Goal: Task Accomplishment & Management: Complete application form

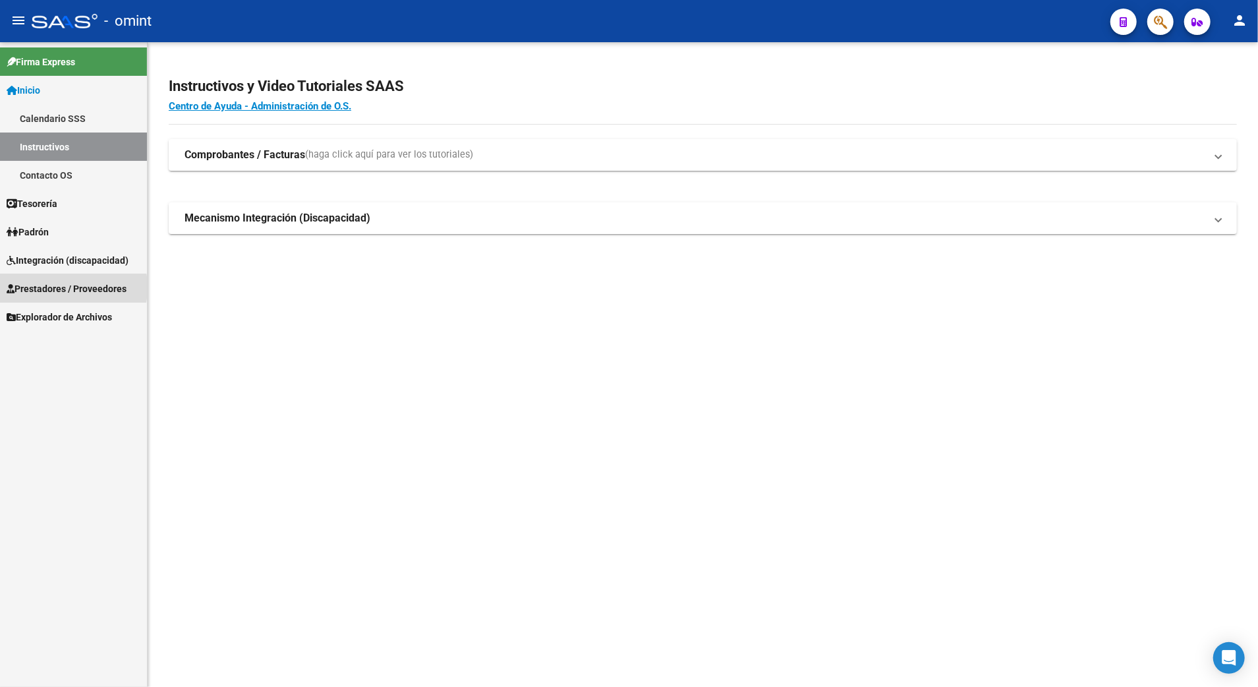
click at [45, 287] on span "Prestadores / Proveedores" at bounding box center [67, 288] width 120 height 15
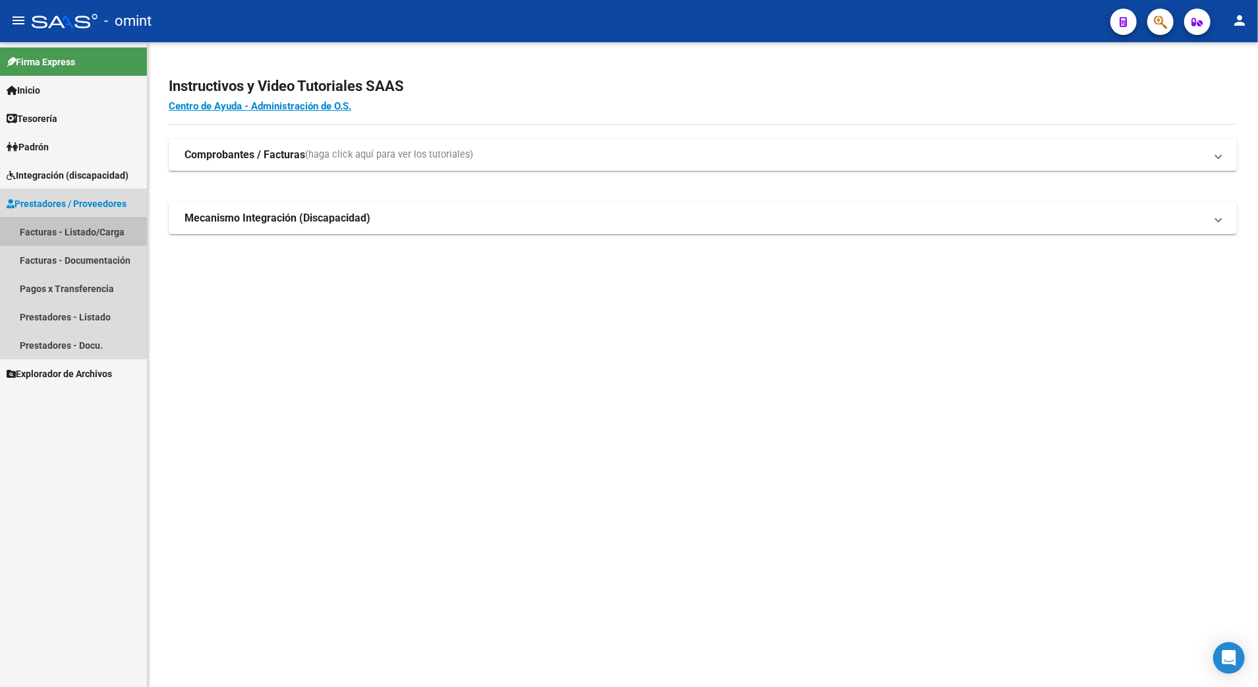
click at [51, 224] on link "Facturas - Listado/Carga" at bounding box center [73, 232] width 147 height 28
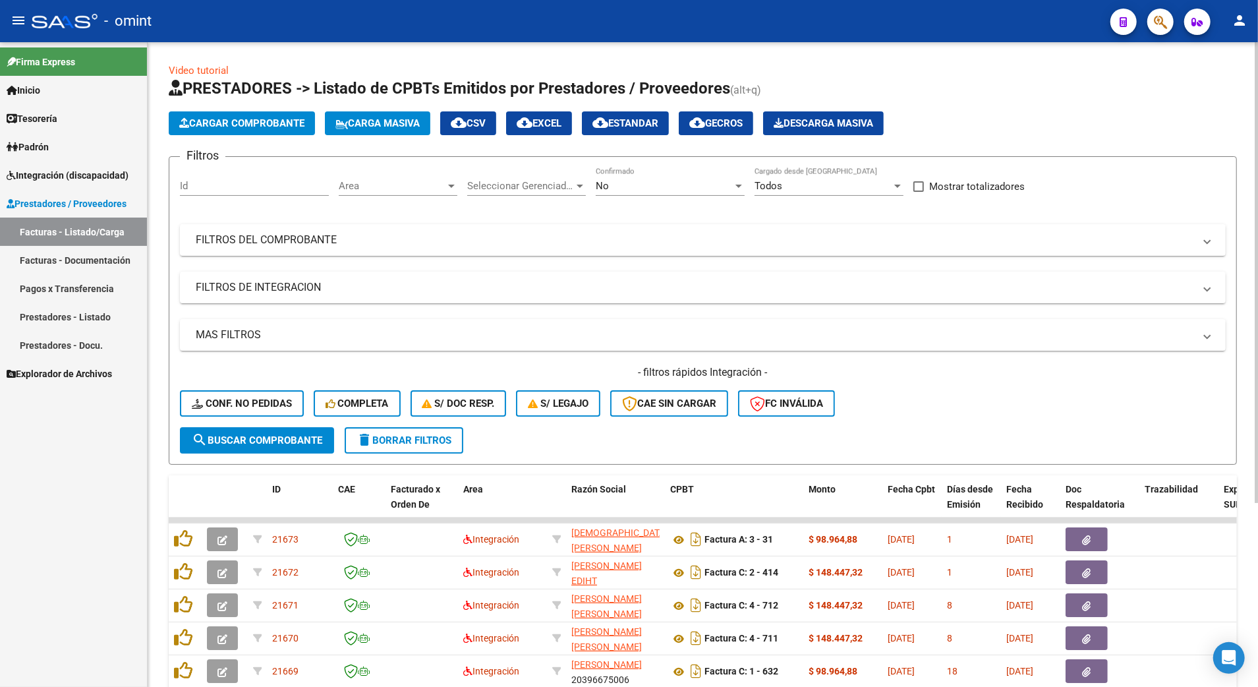
click at [233, 192] on div "Id" at bounding box center [254, 181] width 149 height 28
type input "18861"
click at [275, 434] on span "search Buscar Comprobante" at bounding box center [257, 440] width 131 height 12
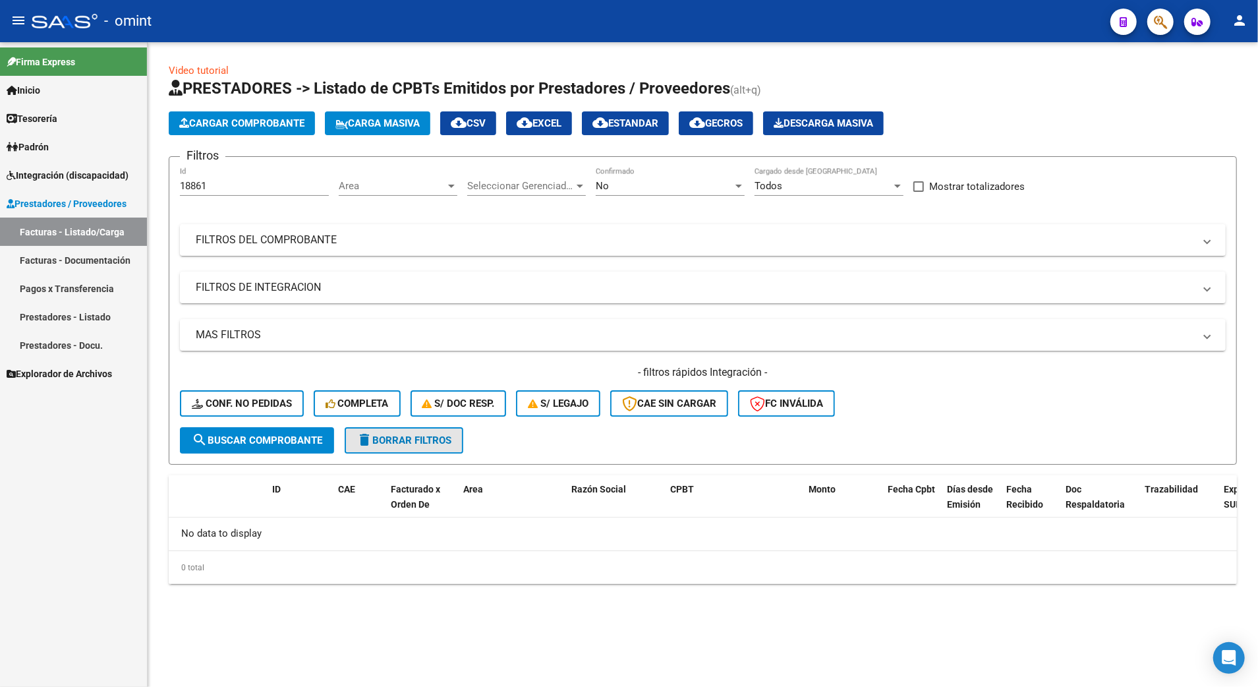
click at [417, 441] on span "delete Borrar Filtros" at bounding box center [404, 440] width 95 height 12
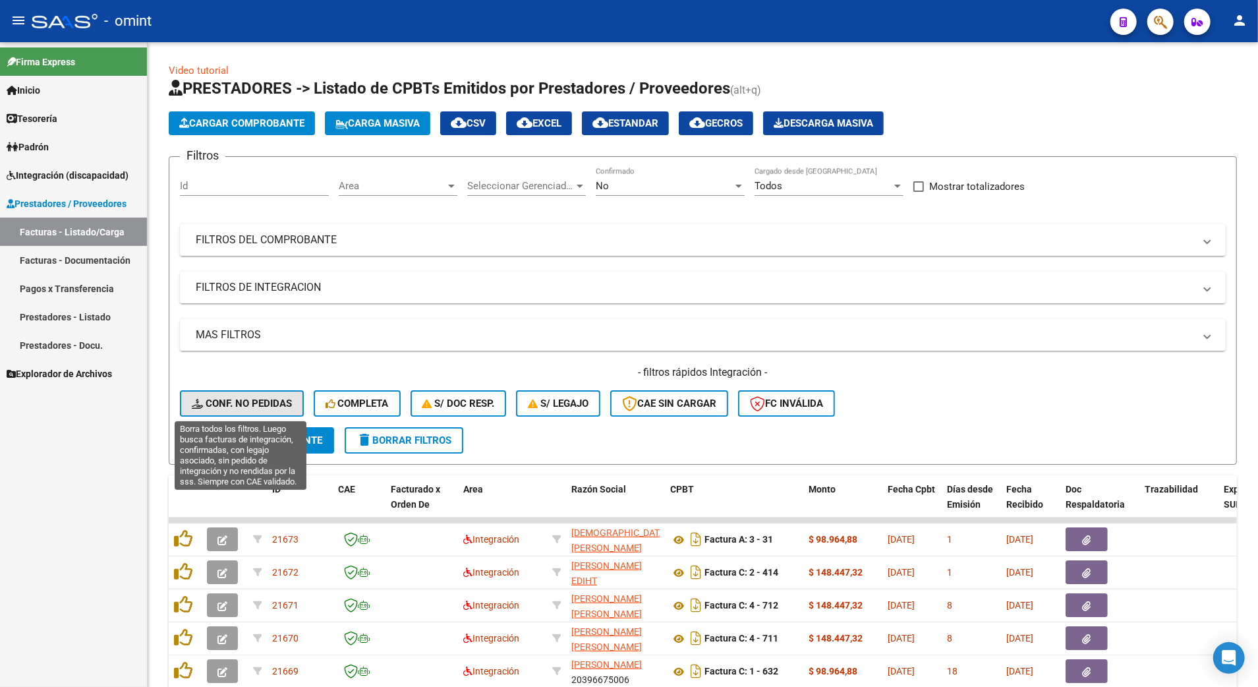
click at [247, 394] on button "Conf. no pedidas" at bounding box center [242, 403] width 124 height 26
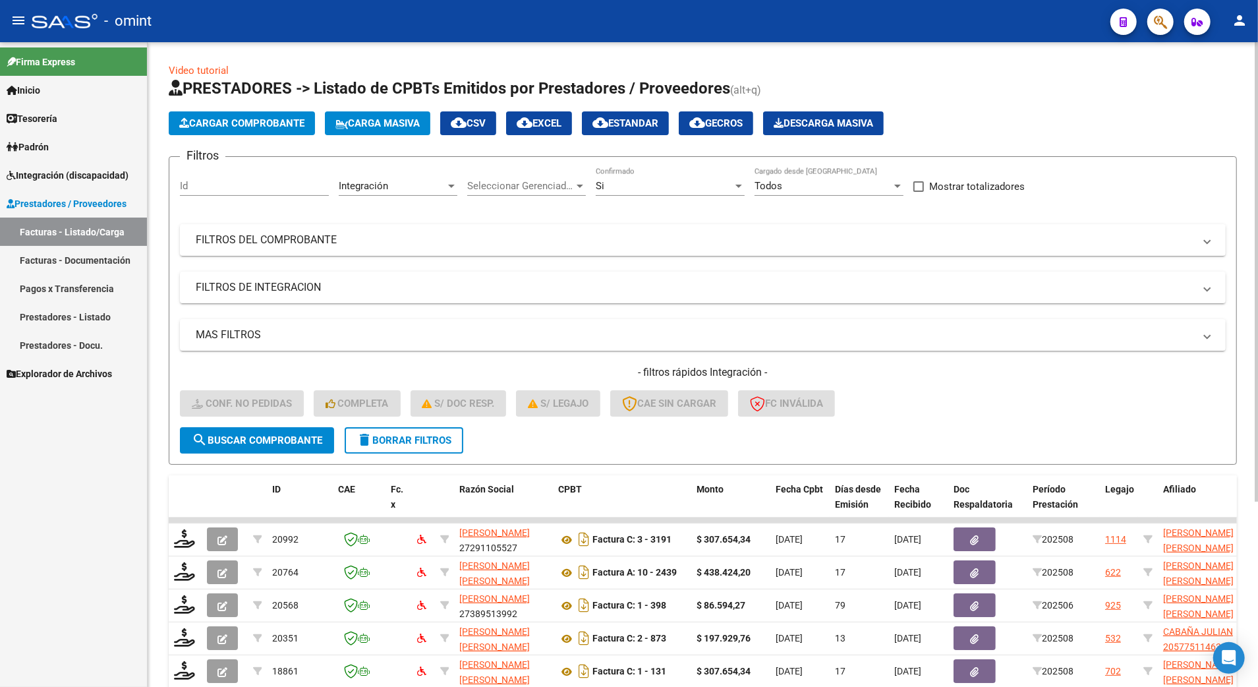
click at [229, 191] on input "Id" at bounding box center [254, 186] width 149 height 12
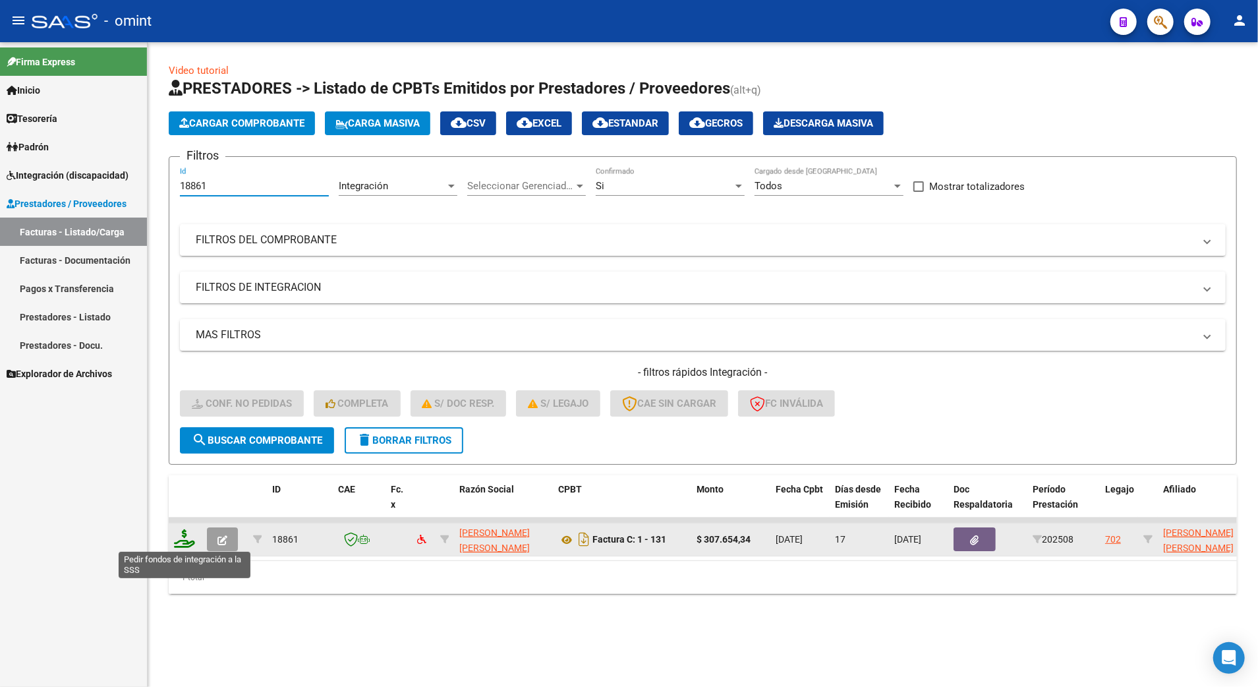
type input "18861"
click at [183, 535] on icon at bounding box center [184, 538] width 21 height 18
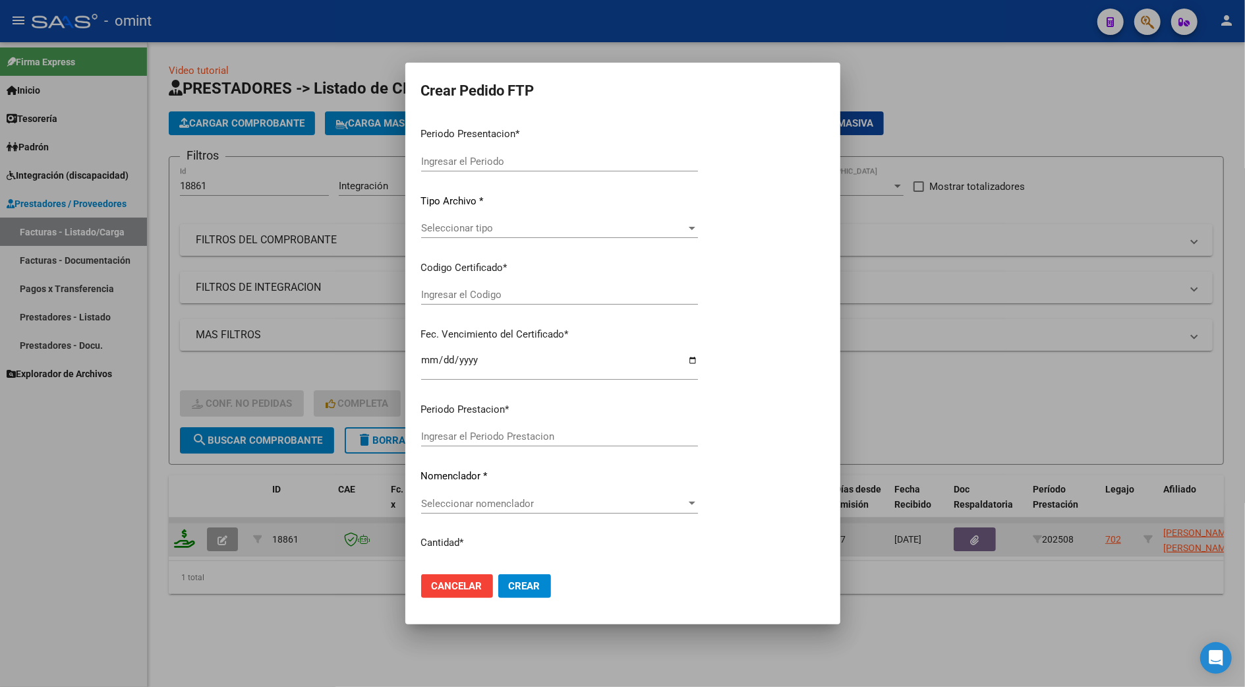
type input "202508"
type input "$ 307.654,34"
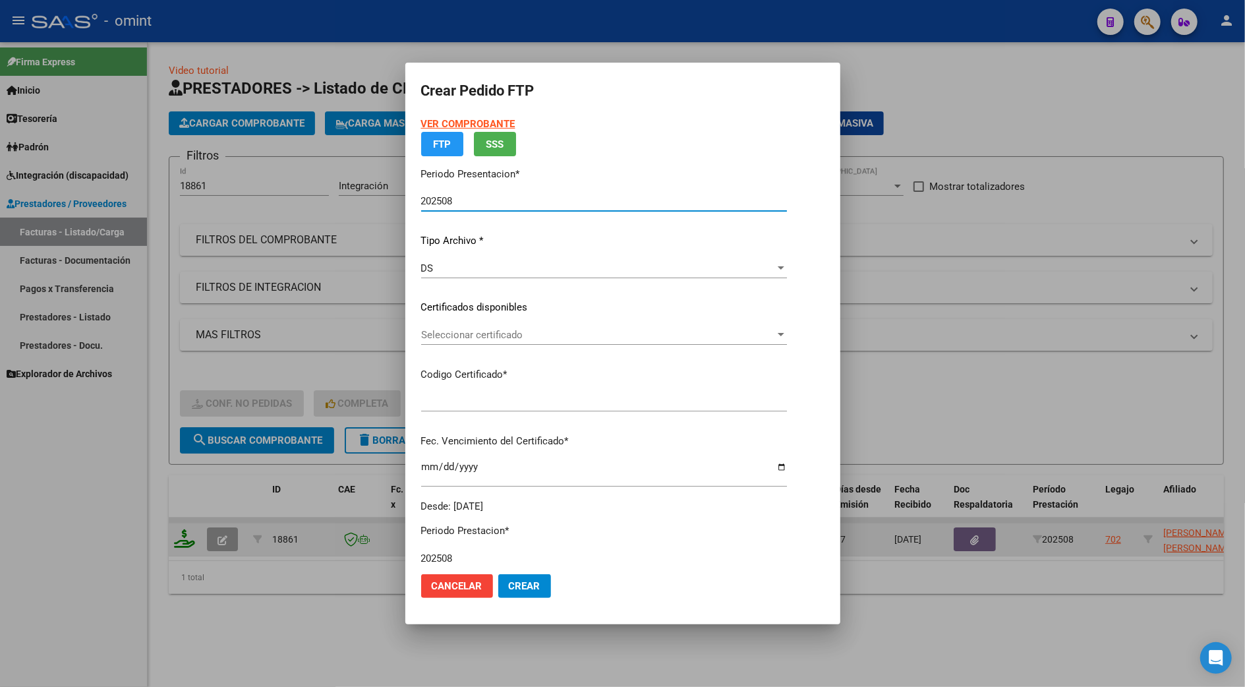
type input "4179912659"
type input "[DATE]"
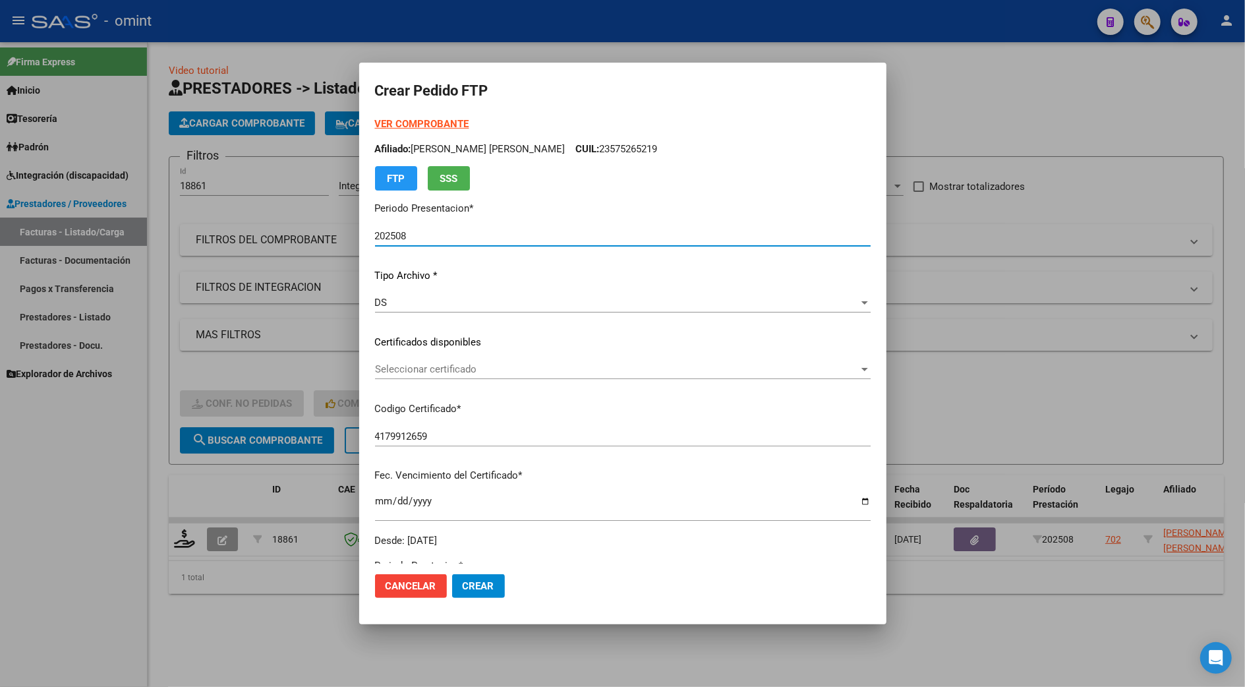
click at [417, 368] on span "Seleccionar certificado" at bounding box center [617, 369] width 484 height 12
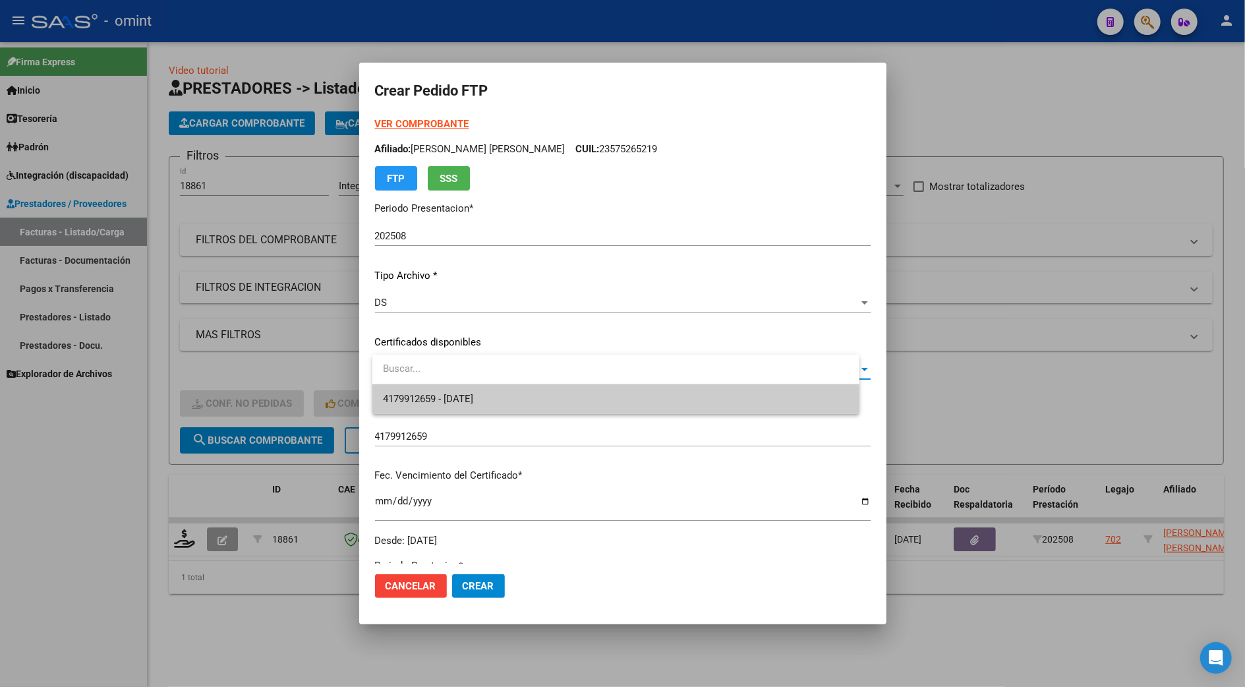
click at [431, 405] on span "4179912659 - [DATE]" at bounding box center [616, 399] width 466 height 30
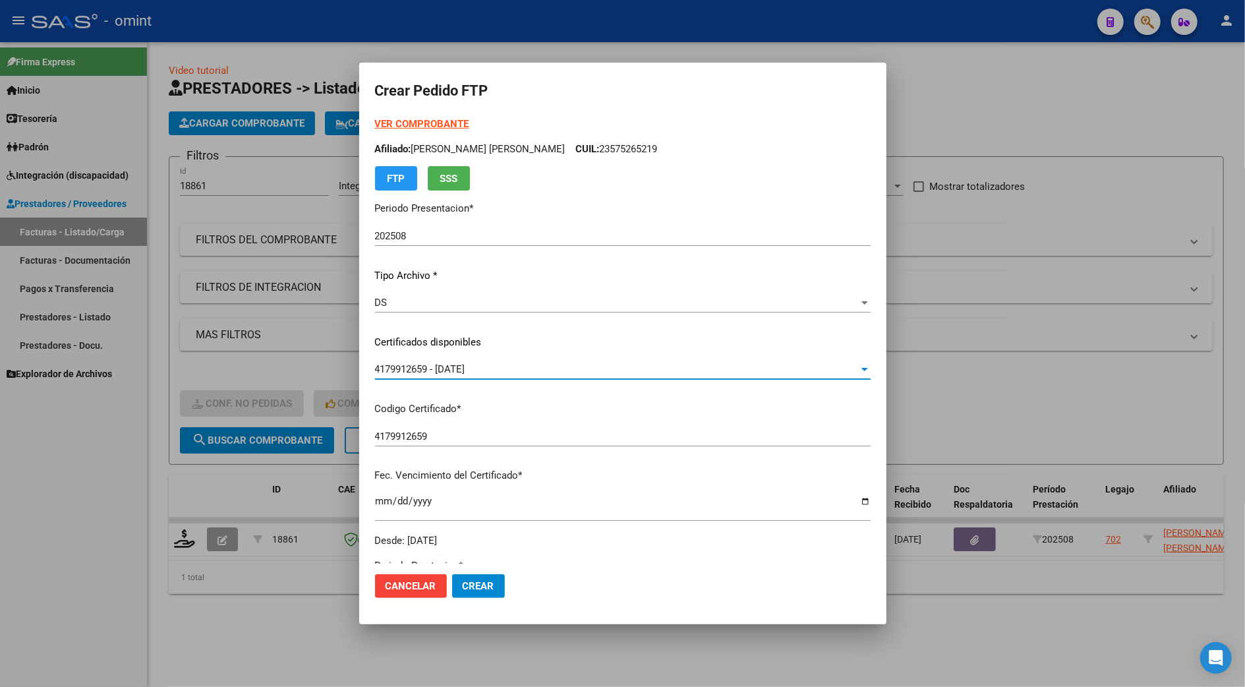
scroll to position [351, 0]
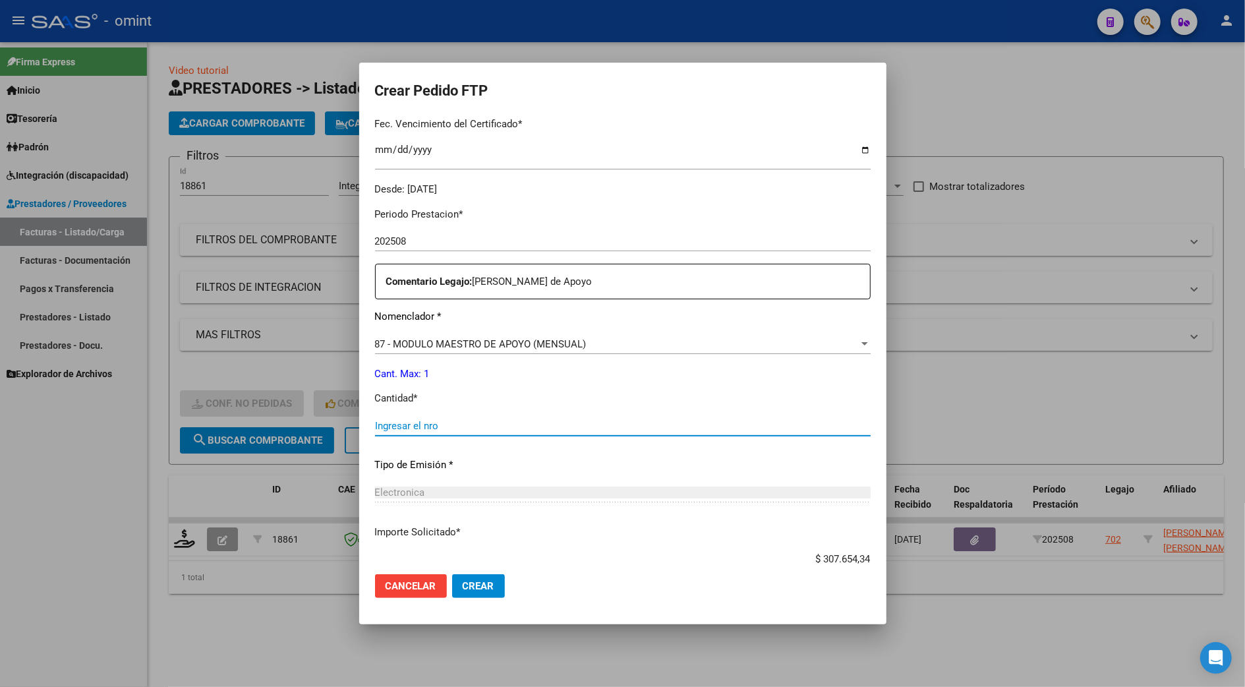
click at [403, 425] on input "Ingresar el nro" at bounding box center [623, 426] width 496 height 12
type input "1"
click at [499, 589] on button "Crear" at bounding box center [478, 586] width 53 height 24
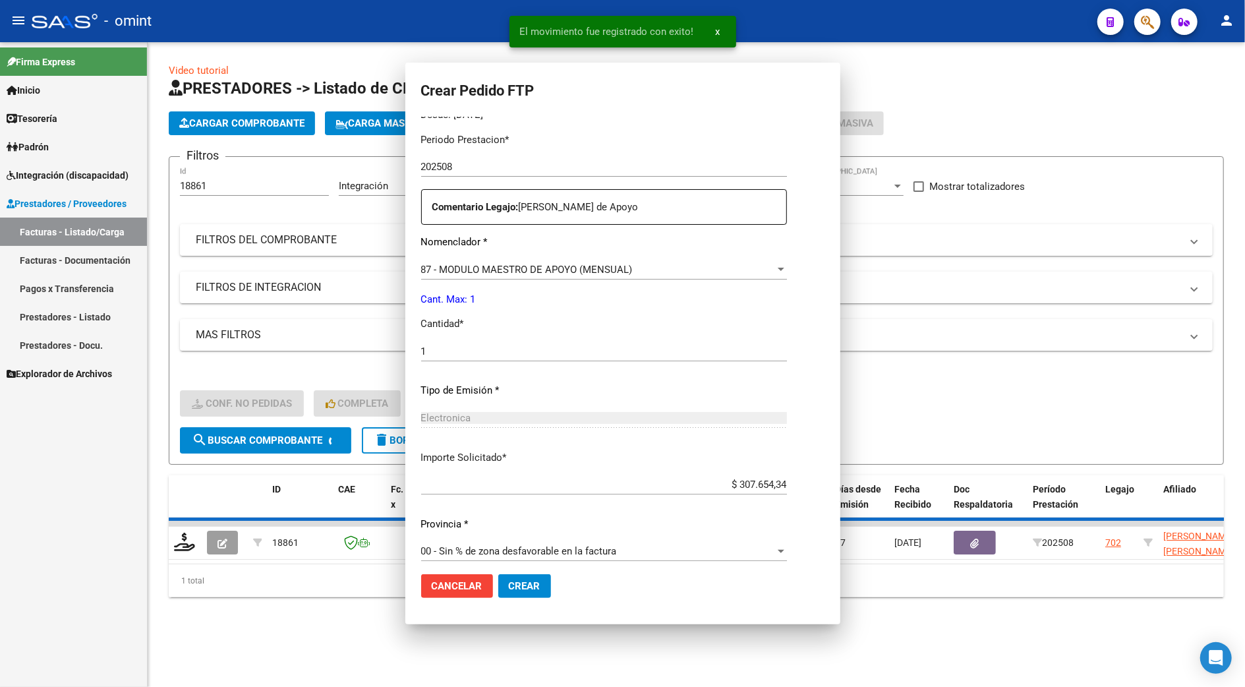
scroll to position [277, 0]
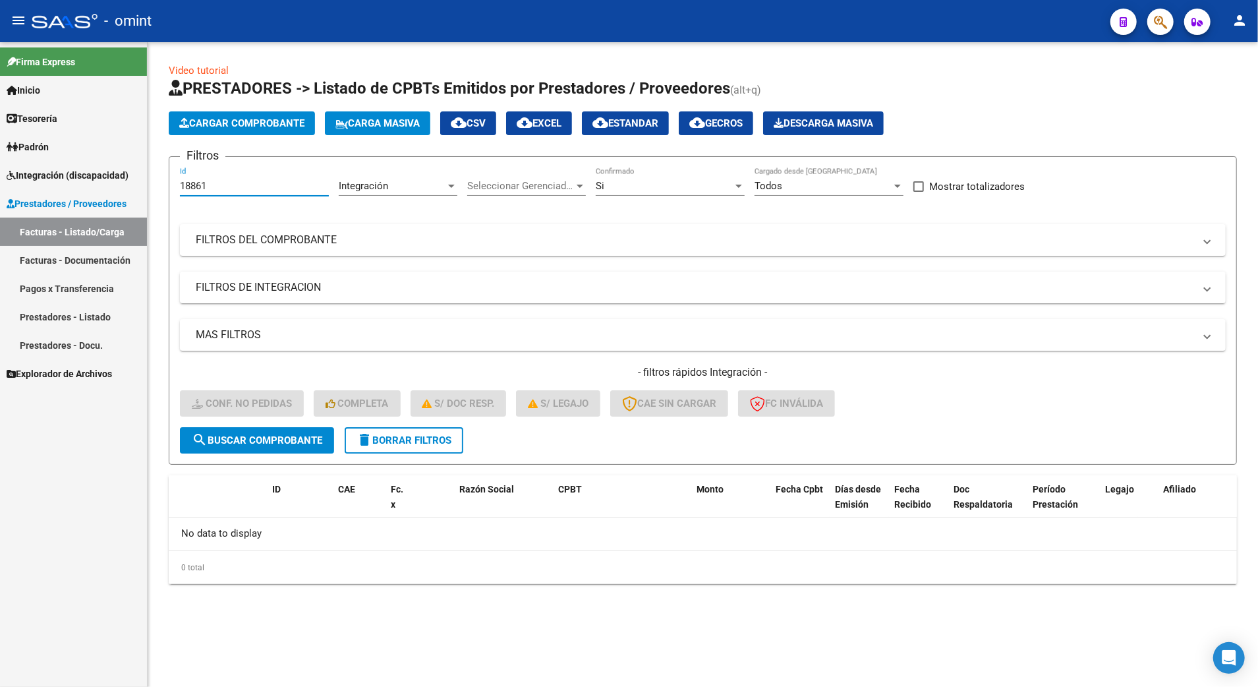
click at [225, 185] on input "18861" at bounding box center [254, 186] width 149 height 12
type input "1"
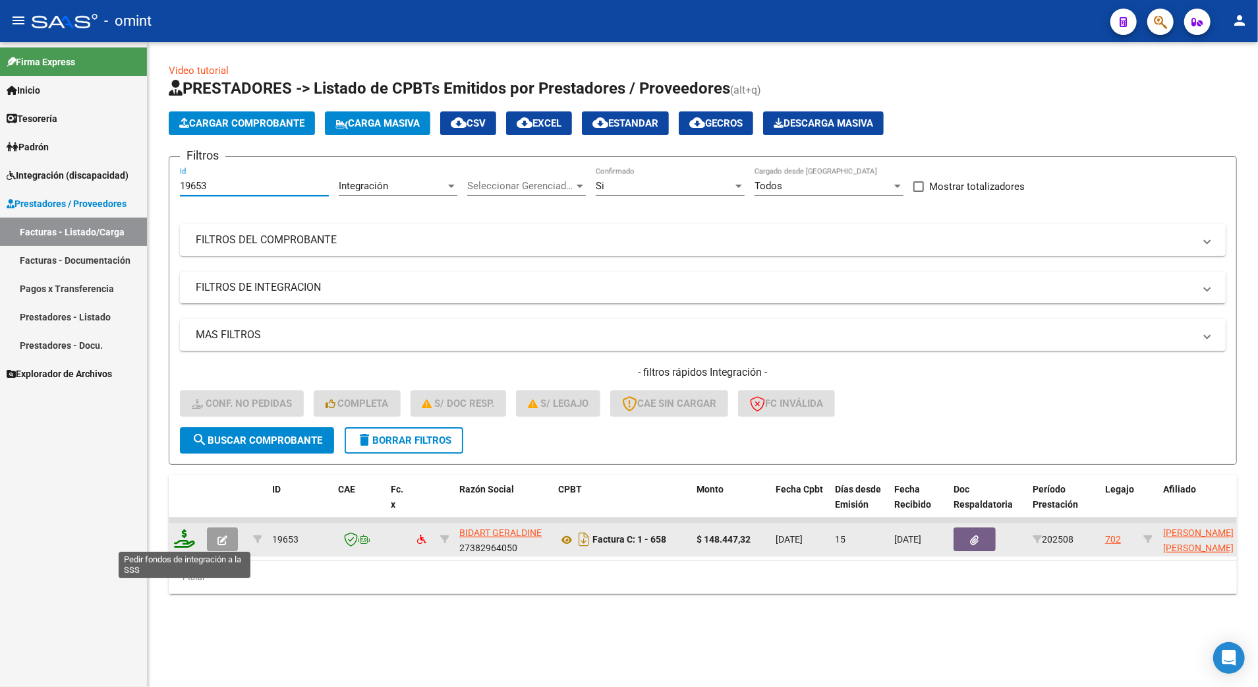
type input "19653"
click at [187, 539] on icon at bounding box center [184, 538] width 21 height 18
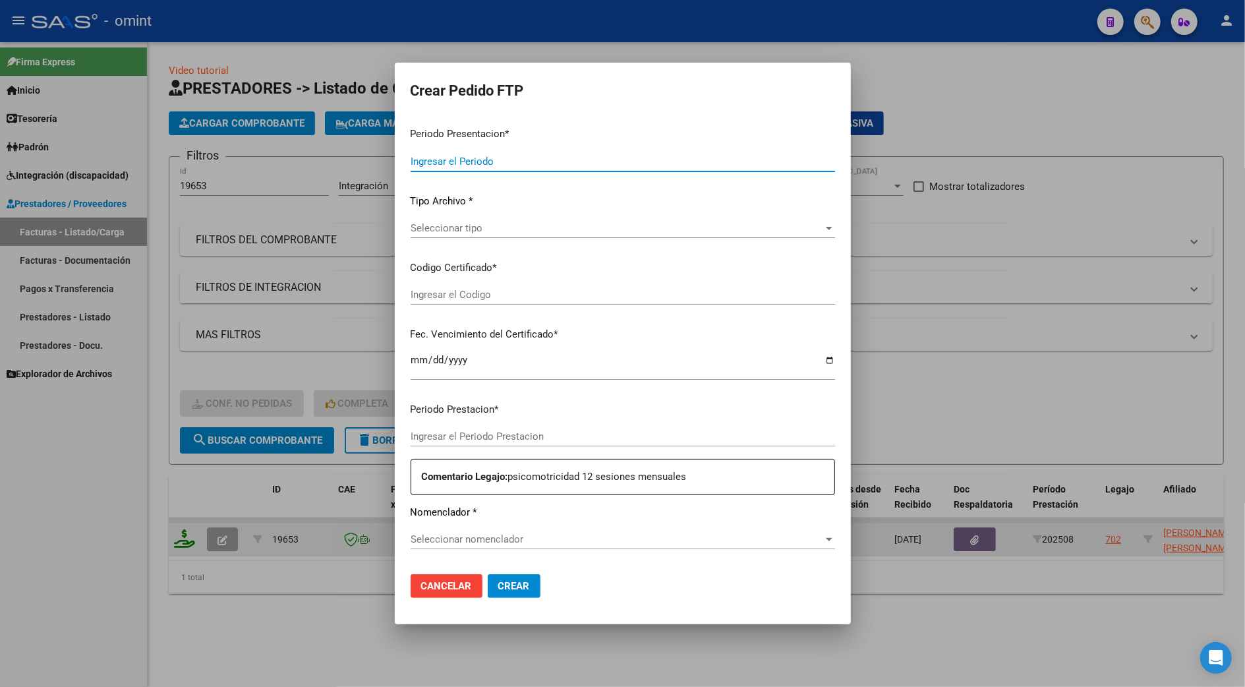
type input "202508"
type input "$ 148.447,32"
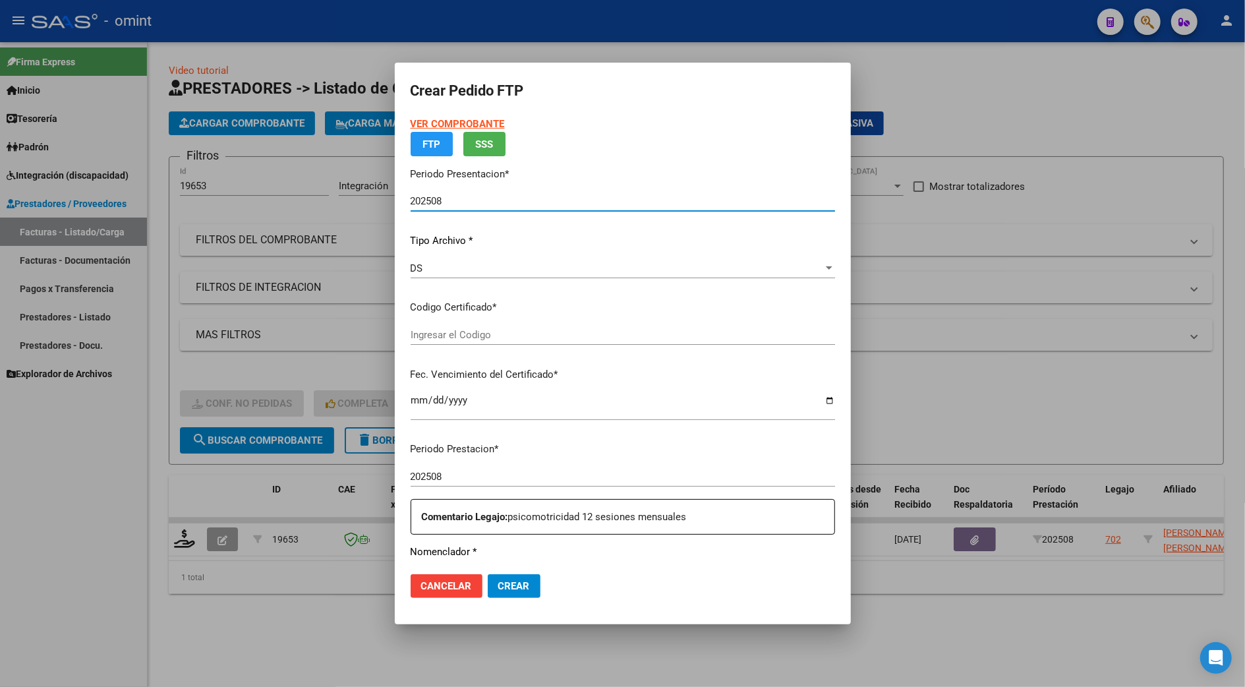
type input "4179912659"
type input "[DATE]"
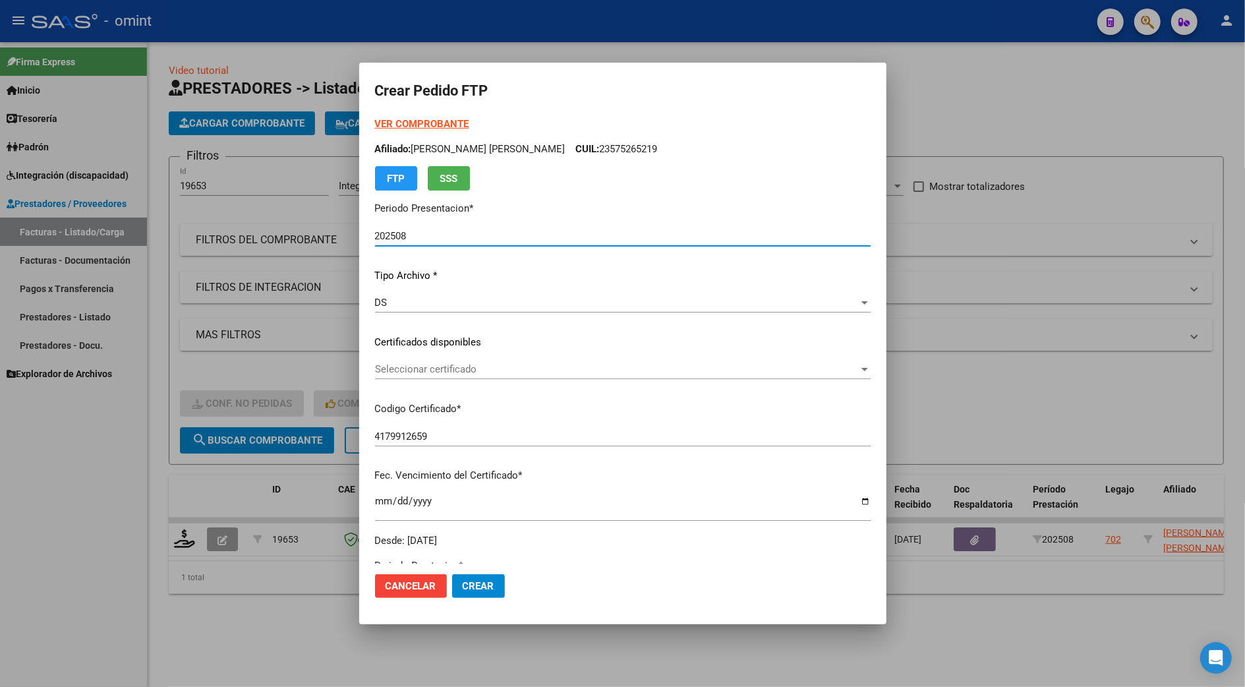
click at [423, 362] on div "Seleccionar certificado Seleccionar certificado" at bounding box center [623, 369] width 496 height 20
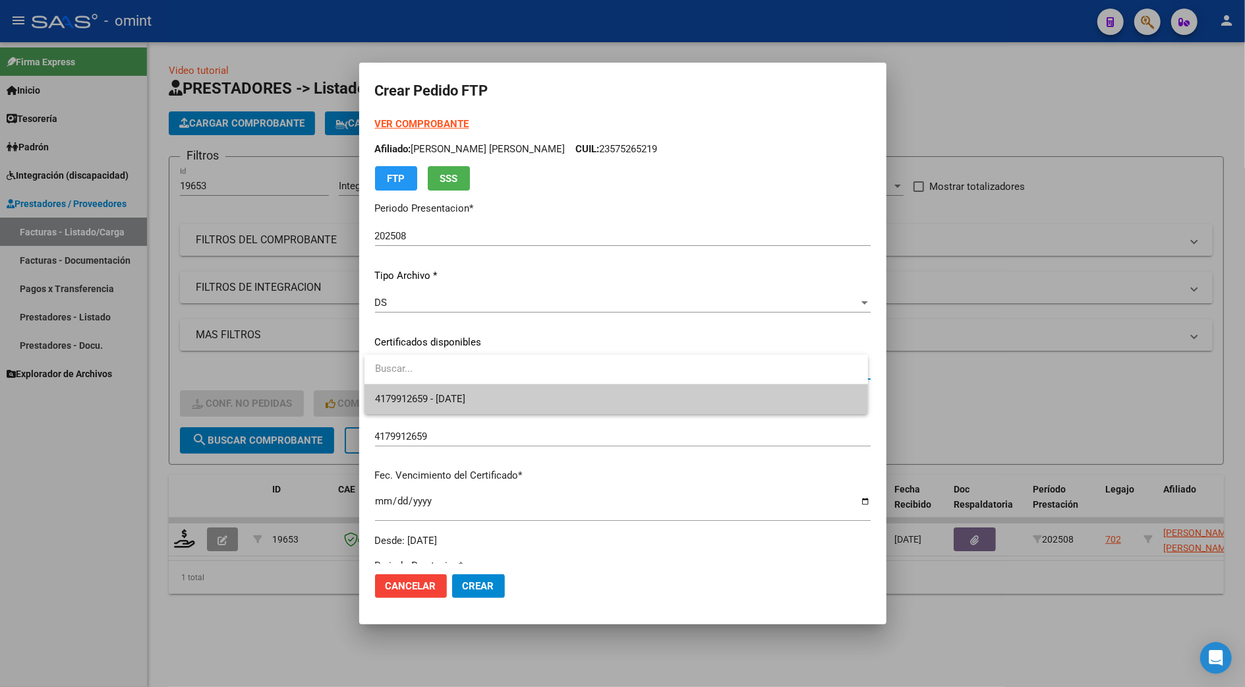
click at [456, 405] on span "4179912659 - [DATE]" at bounding box center [616, 399] width 483 height 30
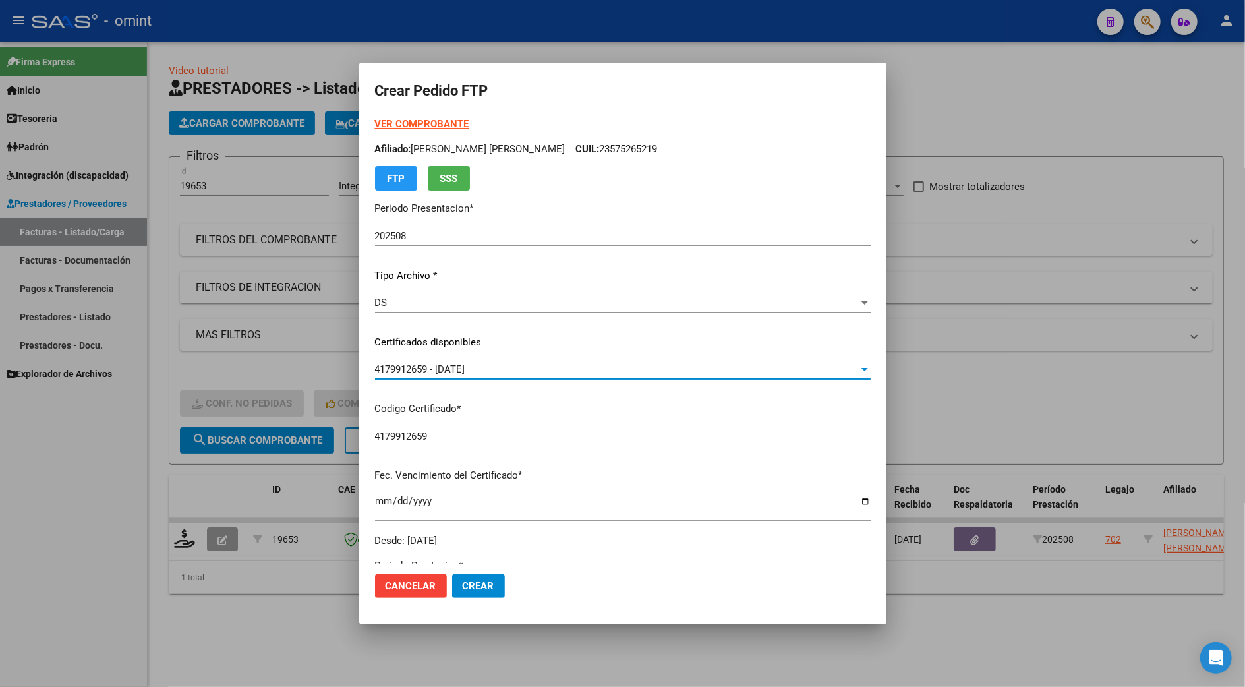
scroll to position [351, 0]
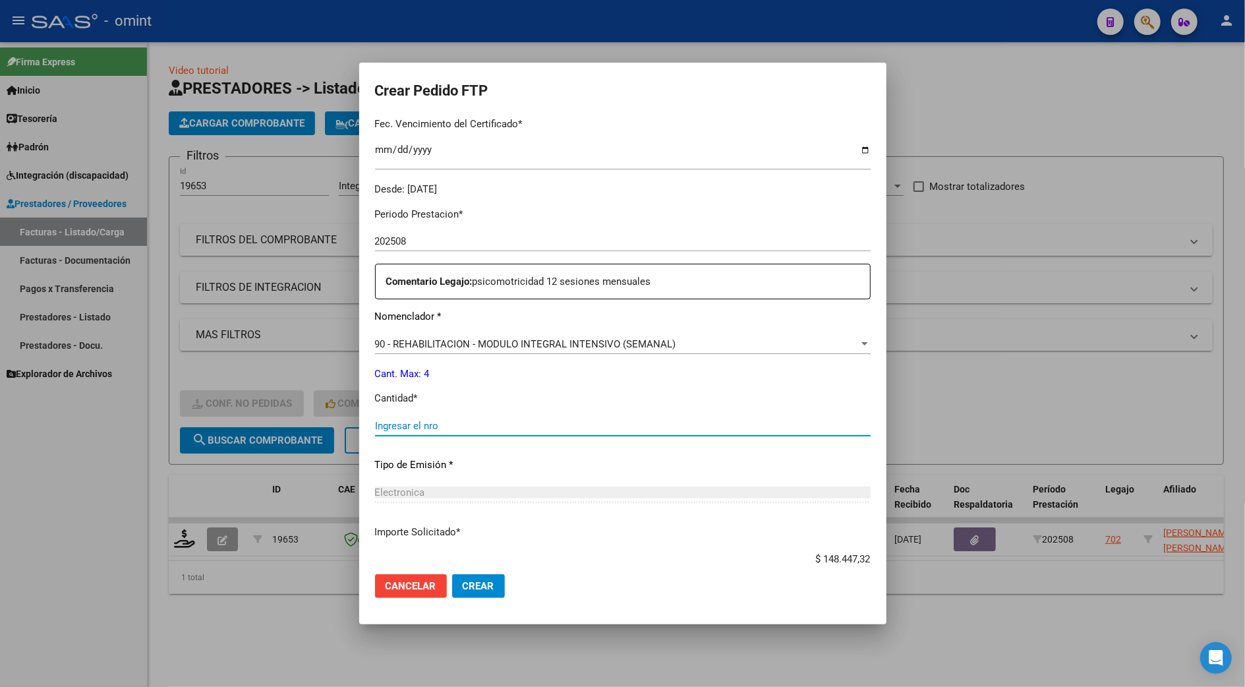
click at [431, 423] on input "Ingresar el nro" at bounding box center [623, 426] width 496 height 12
type input "4"
click at [480, 585] on span "Crear" at bounding box center [479, 586] width 32 height 12
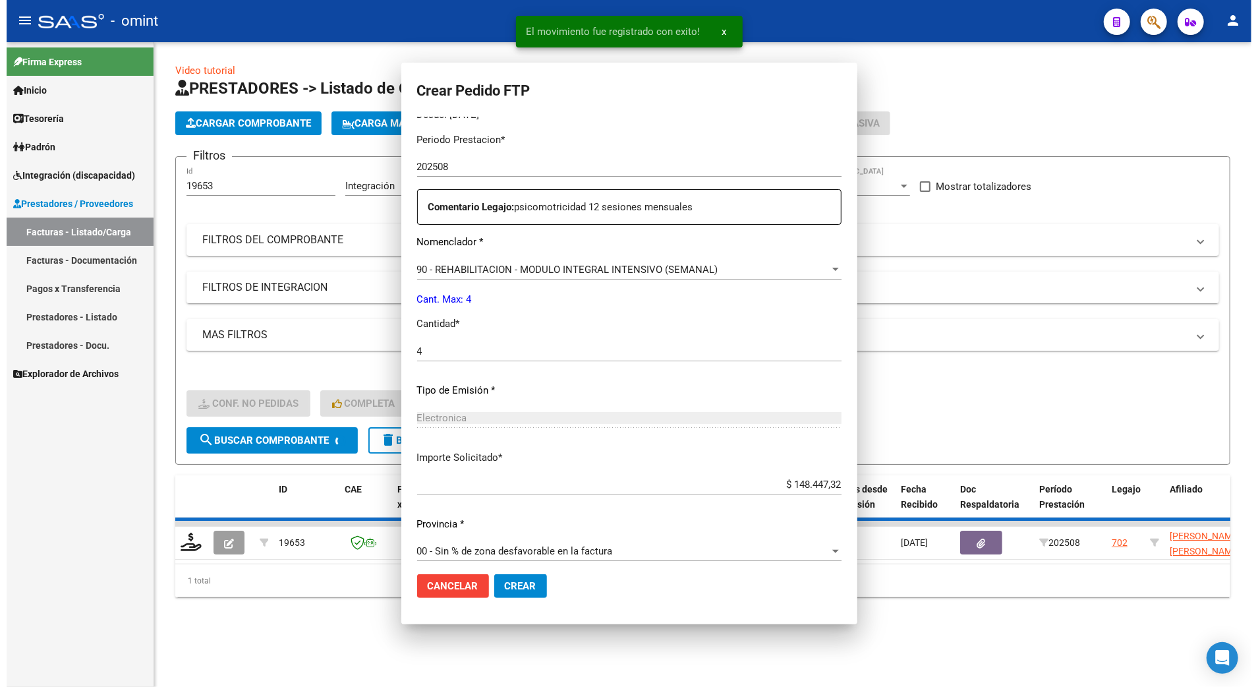
scroll to position [0, 0]
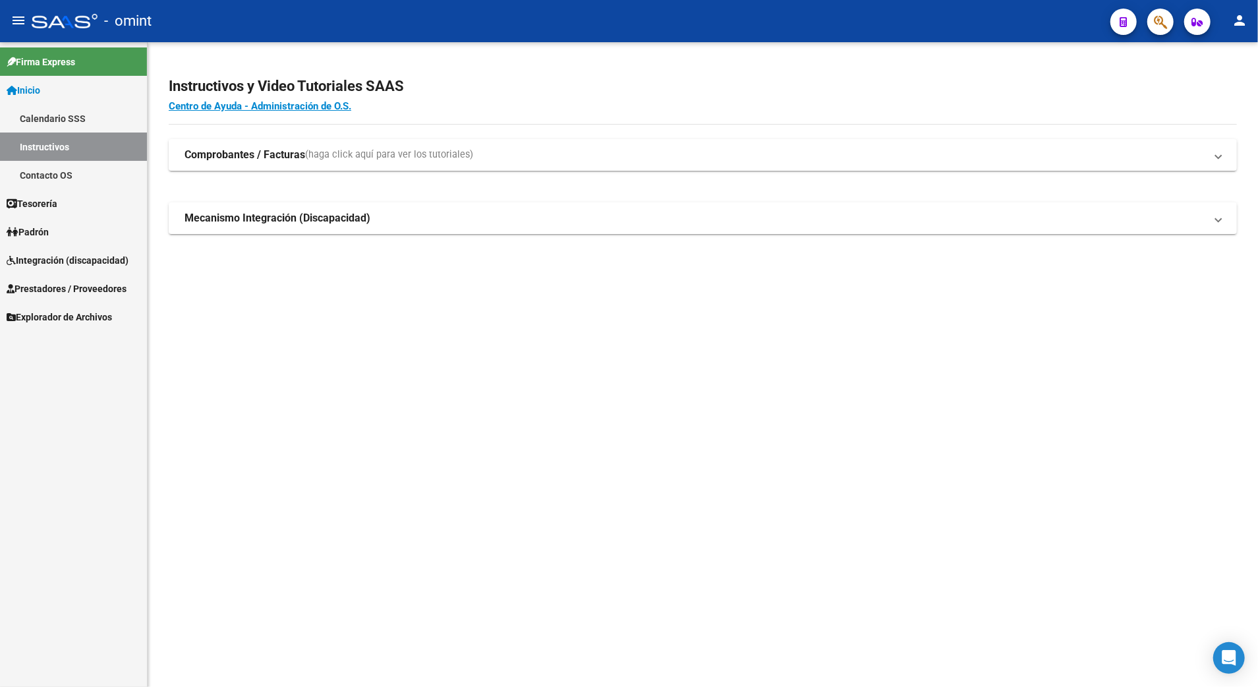
click at [50, 254] on span "Integración (discapacidad)" at bounding box center [68, 260] width 122 height 15
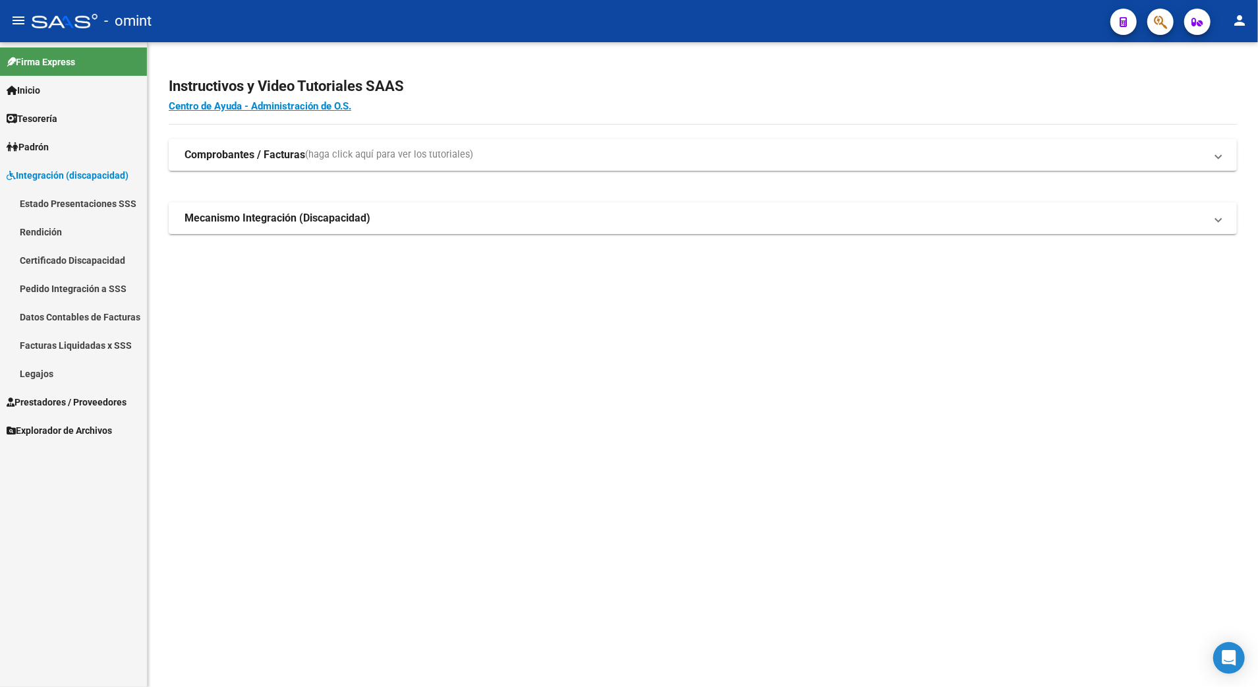
click at [34, 372] on link "Legajos" at bounding box center [73, 373] width 147 height 28
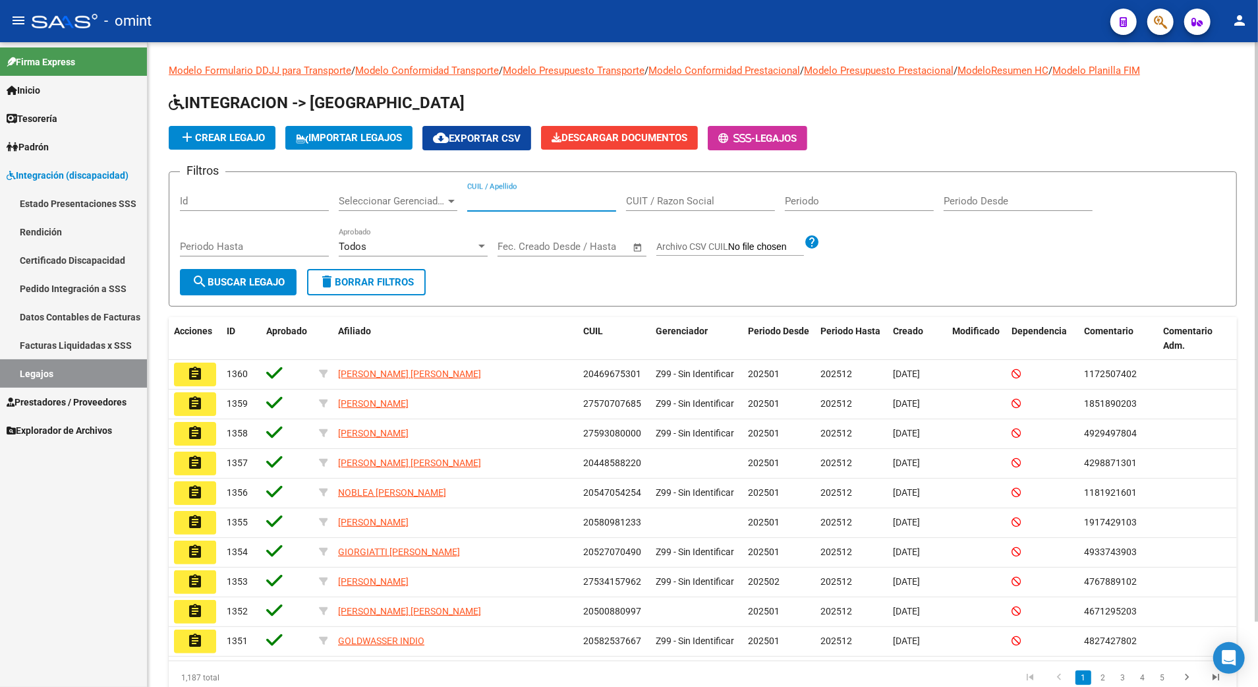
click at [507, 198] on input "CUIL / Apellido" at bounding box center [541, 201] width 149 height 12
paste input "57526521"
click at [487, 198] on input "23 575265218" at bounding box center [541, 201] width 149 height 12
type input "23575265218"
click at [256, 280] on span "search Buscar Legajo" at bounding box center [238, 282] width 93 height 12
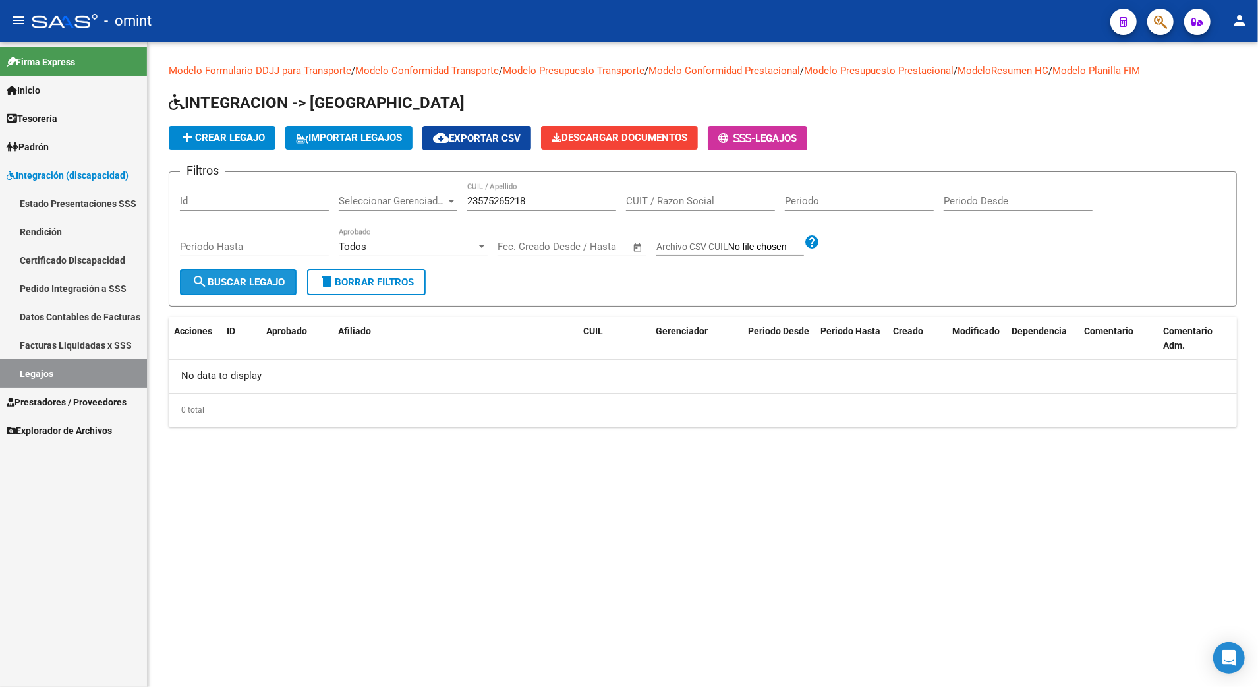
click at [233, 278] on span "search Buscar Legajo" at bounding box center [238, 282] width 93 height 12
click at [356, 281] on span "delete Borrar Filtros" at bounding box center [366, 282] width 95 height 12
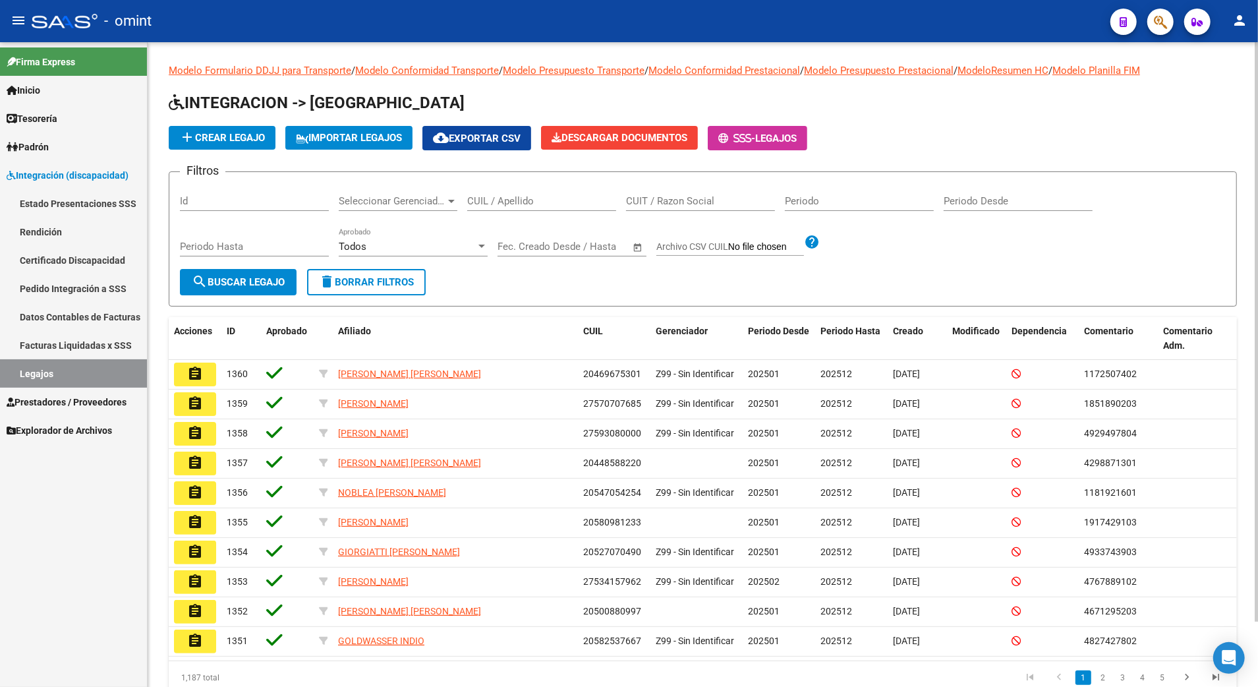
click at [513, 189] on div "CUIL / Apellido" at bounding box center [541, 197] width 149 height 28
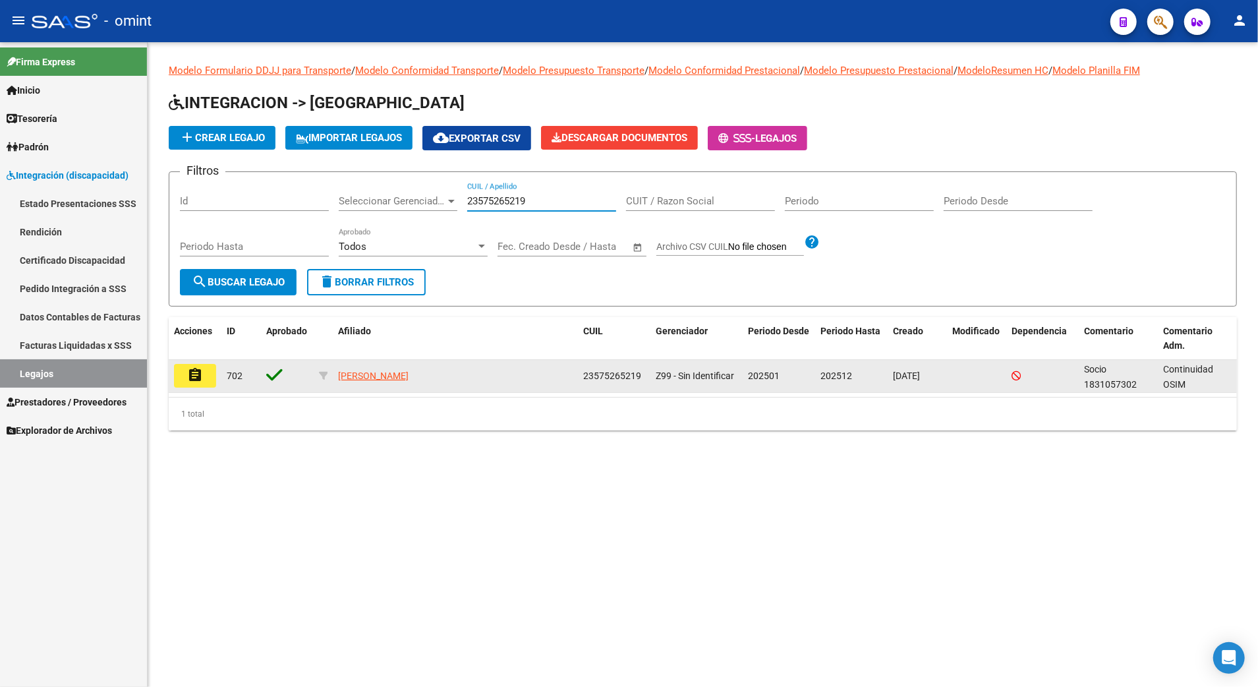
type input "23575265219"
click at [199, 373] on mat-icon "assignment" at bounding box center [195, 375] width 16 height 16
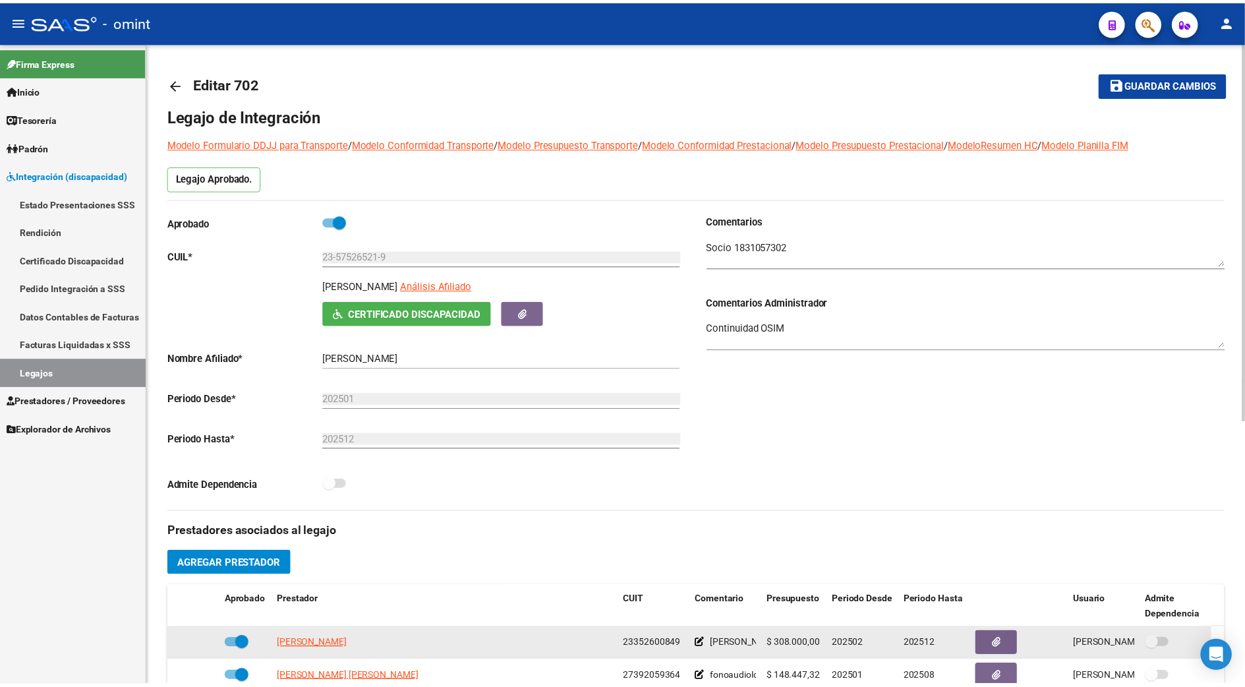
scroll to position [175, 0]
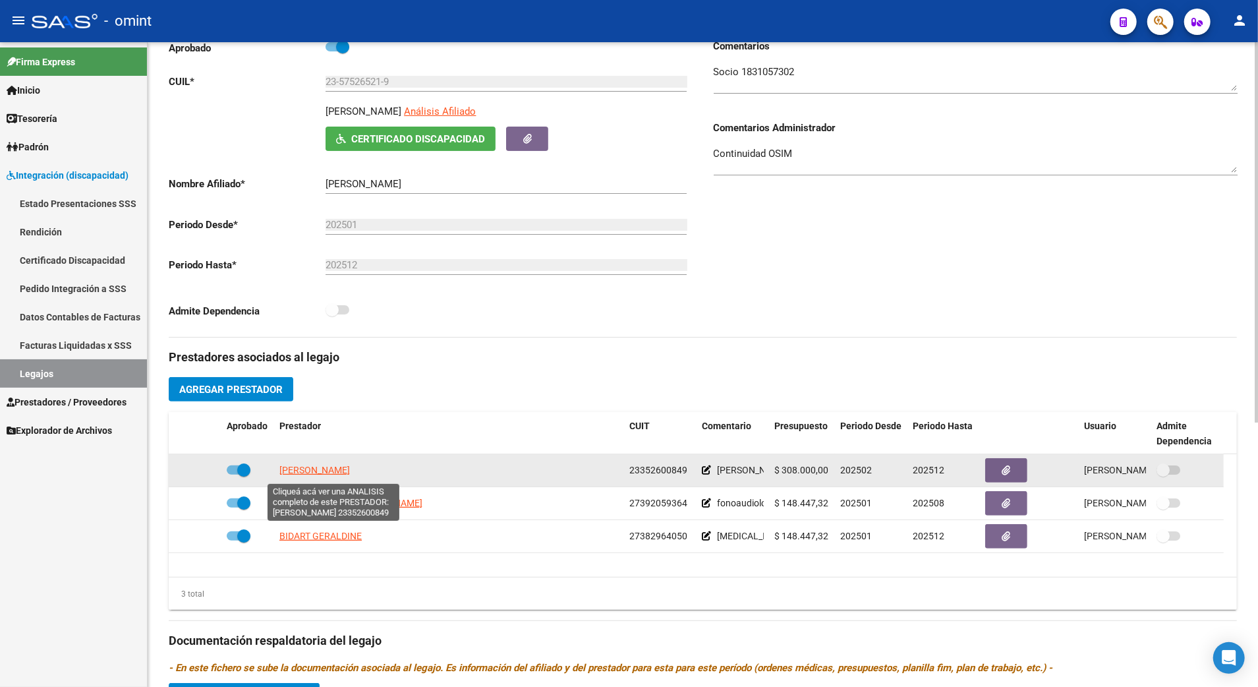
click at [343, 471] on span "[PERSON_NAME] [PERSON_NAME]" at bounding box center [315, 470] width 71 height 11
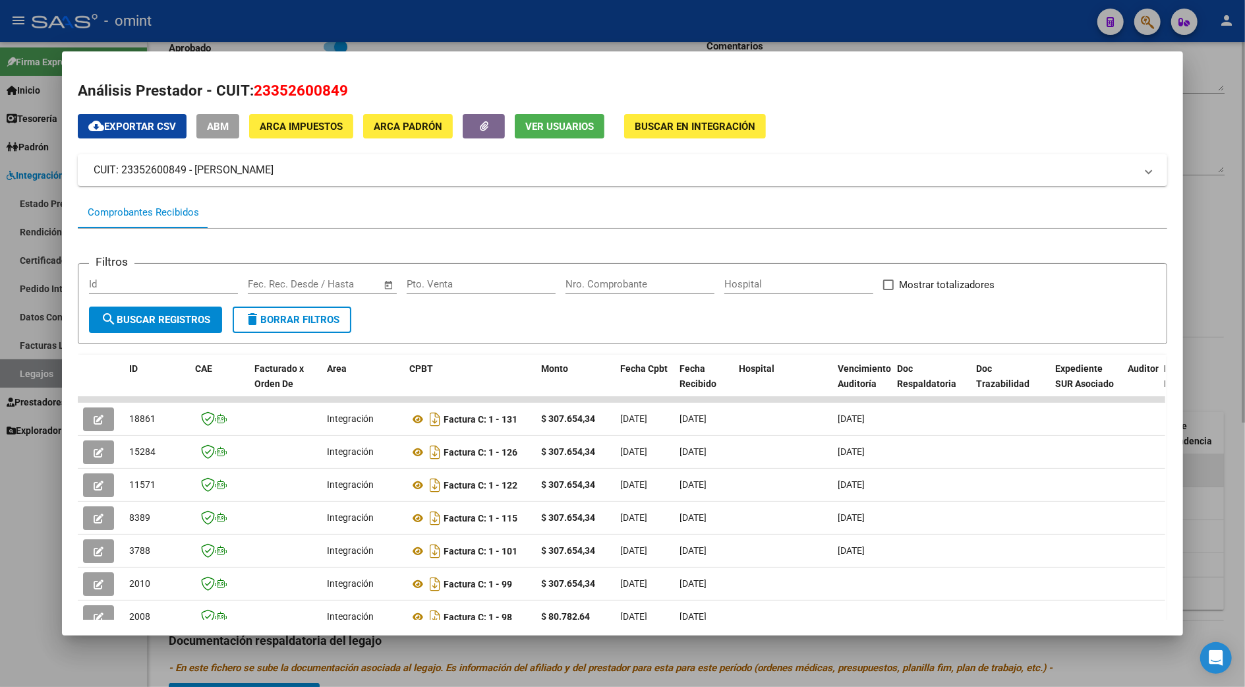
scroll to position [90, 0]
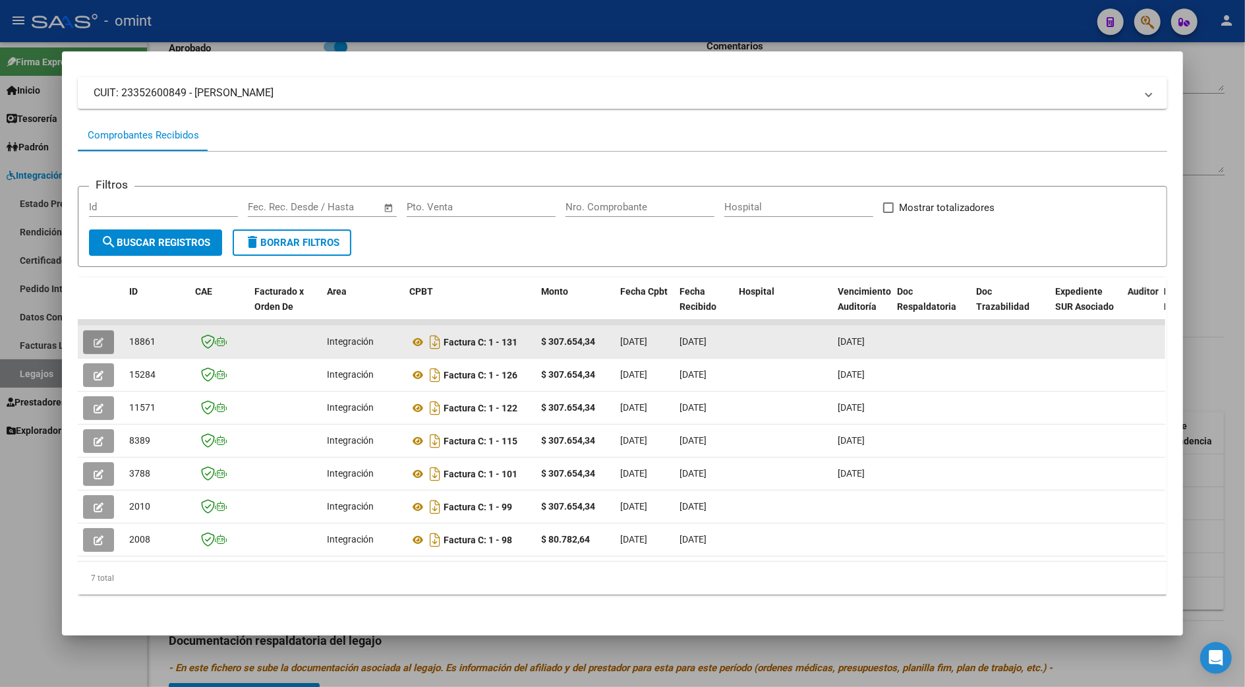
click at [94, 338] on icon "button" at bounding box center [99, 343] width 10 height 10
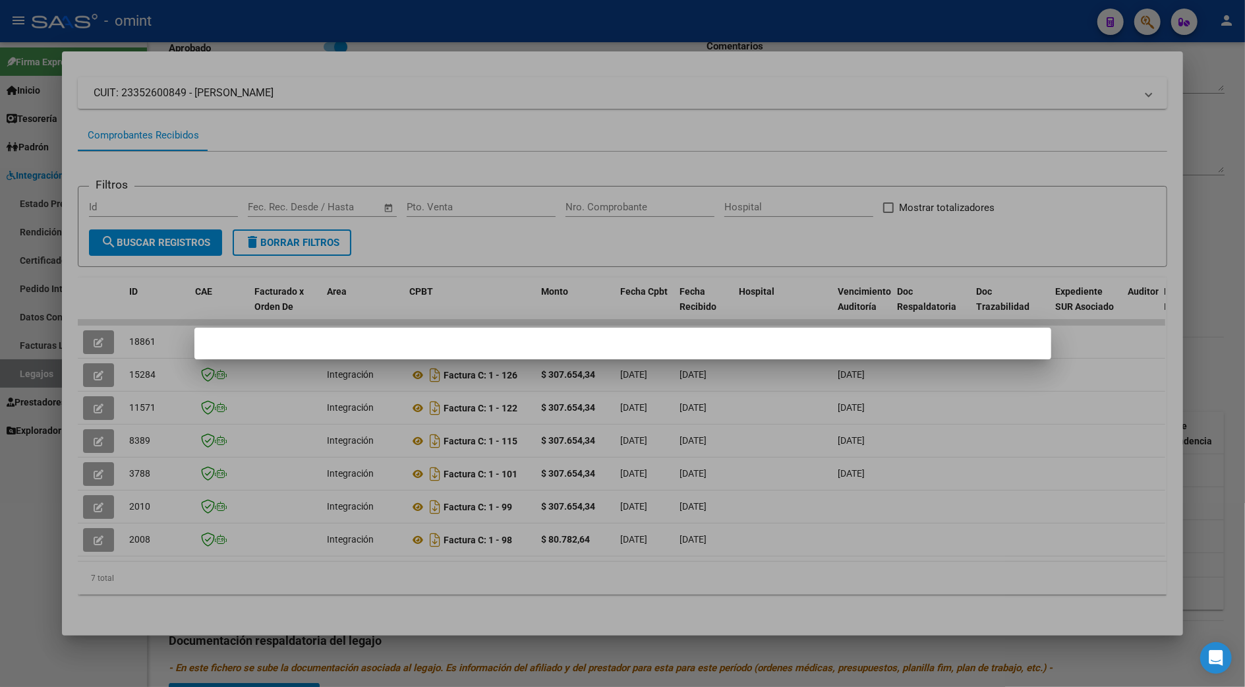
click at [634, 349] on mat-dialog-container at bounding box center [622, 344] width 857 height 32
click at [1058, 399] on div at bounding box center [622, 343] width 1245 height 687
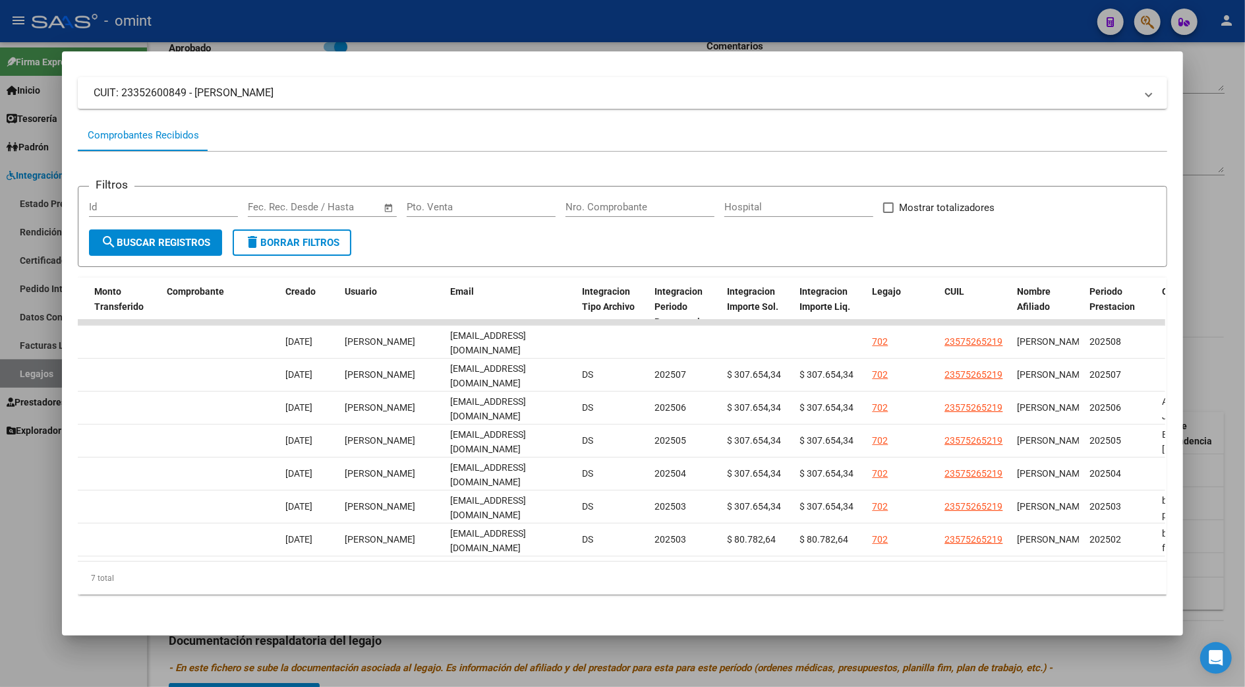
scroll to position [0, 0]
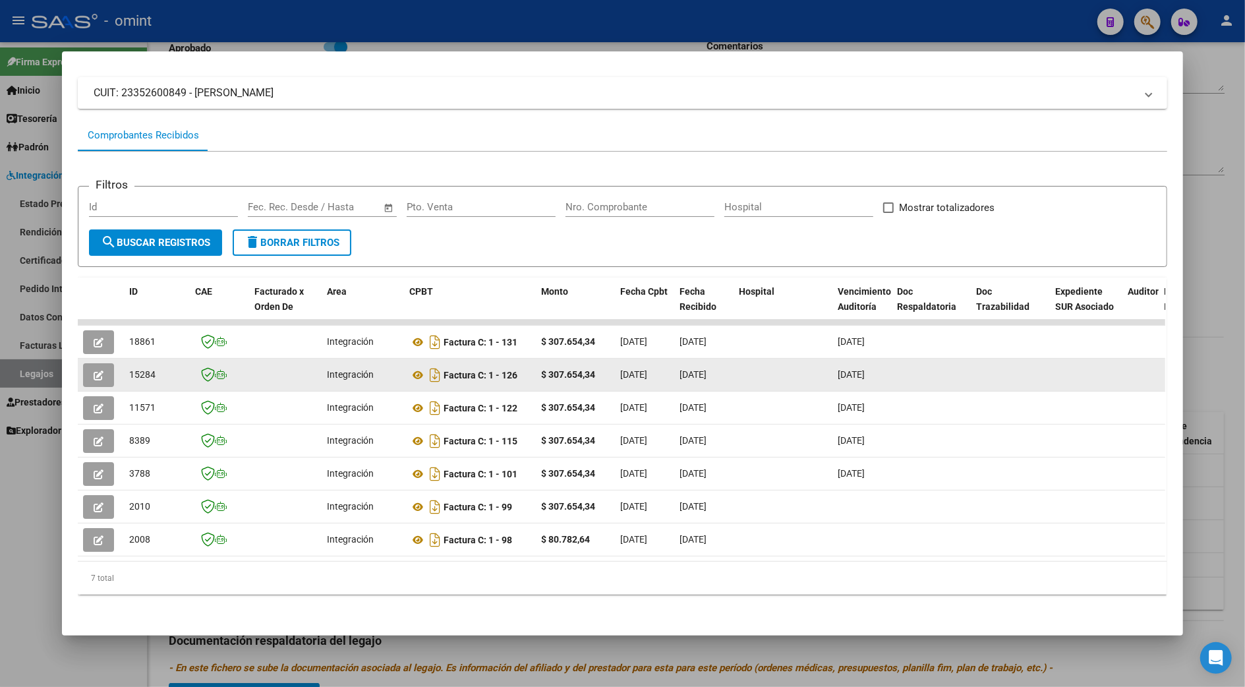
click at [94, 370] on icon "button" at bounding box center [99, 375] width 10 height 10
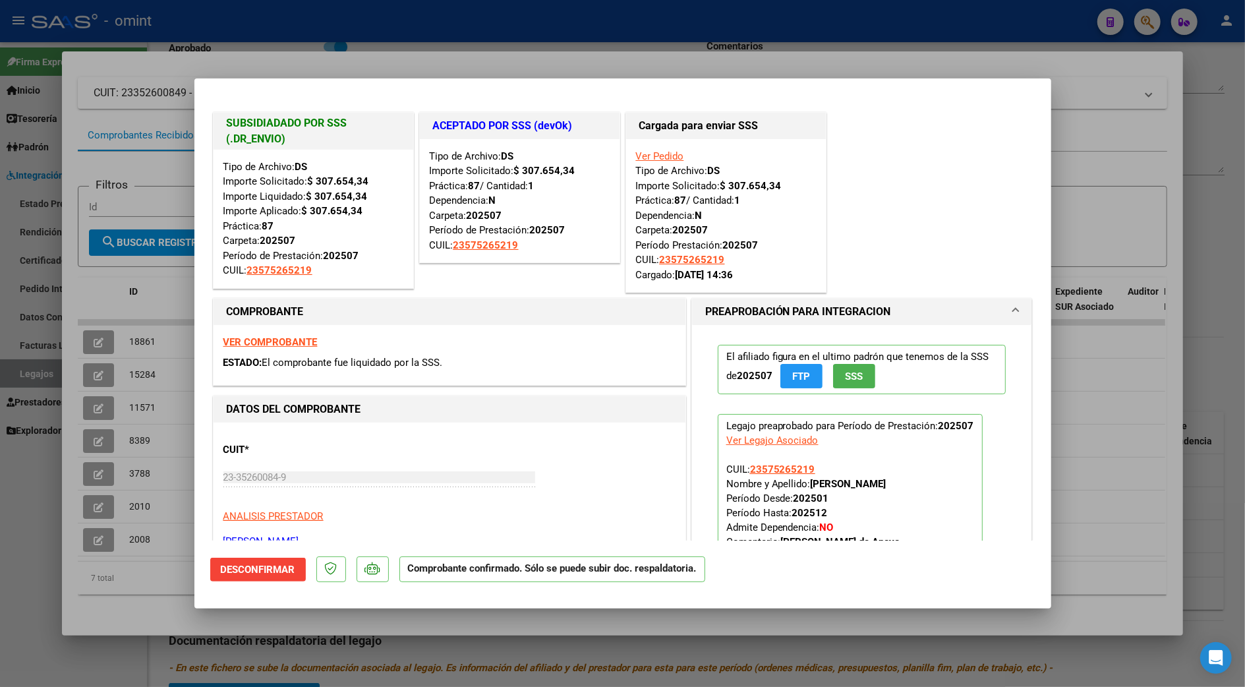
click at [1130, 138] on div at bounding box center [622, 343] width 1245 height 687
type input "$ 0,00"
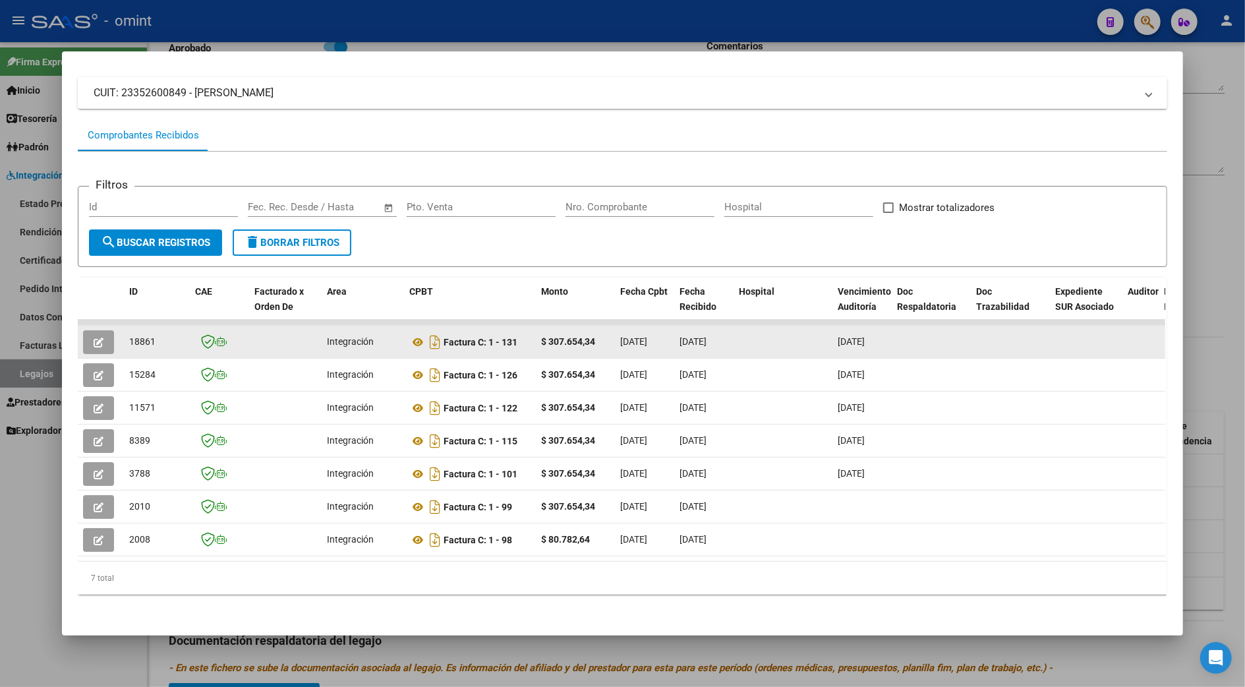
click at [85, 330] on button "button" at bounding box center [98, 342] width 31 height 24
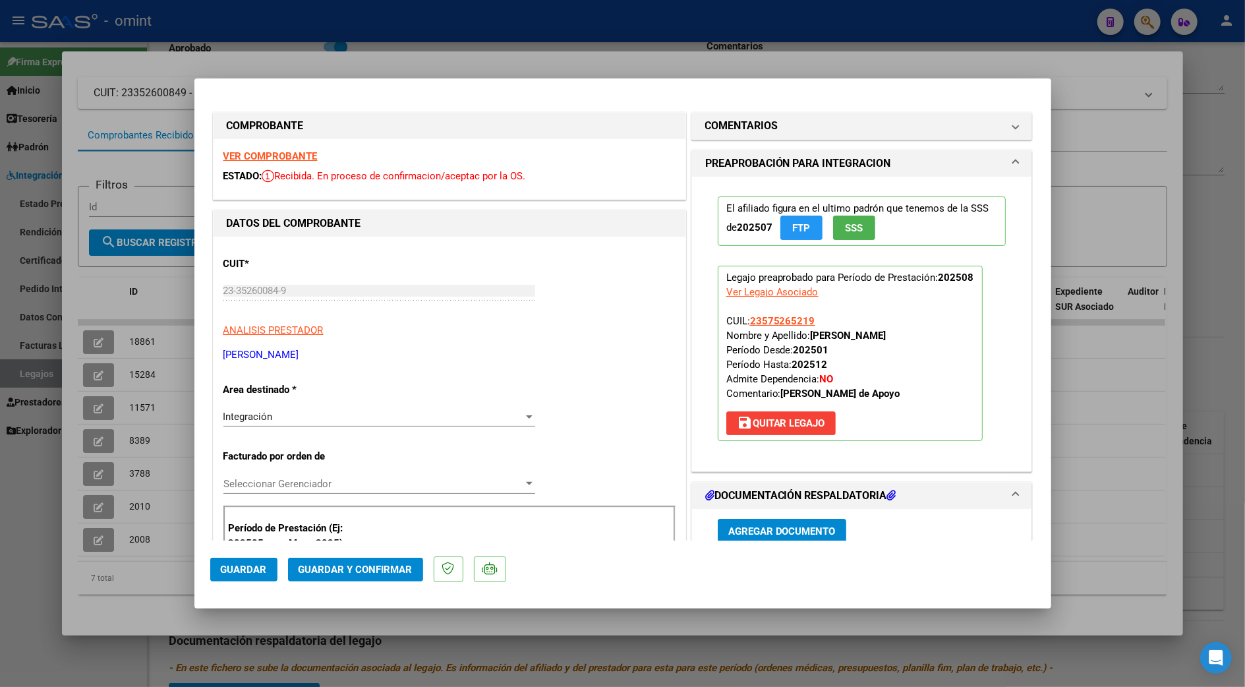
click at [276, 157] on strong "VER COMPROBANTE" at bounding box center [270, 156] width 94 height 12
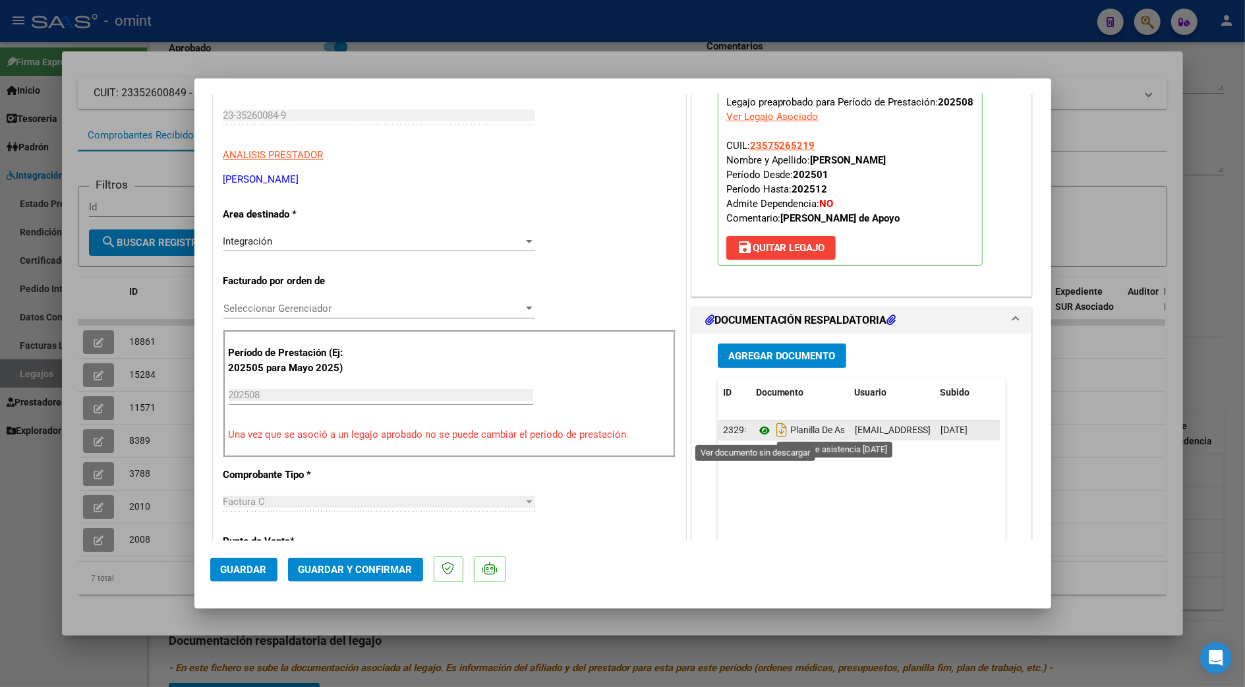
click at [756, 427] on icon at bounding box center [764, 431] width 17 height 16
click at [322, 575] on span "Guardar y Confirmar" at bounding box center [356, 570] width 114 height 12
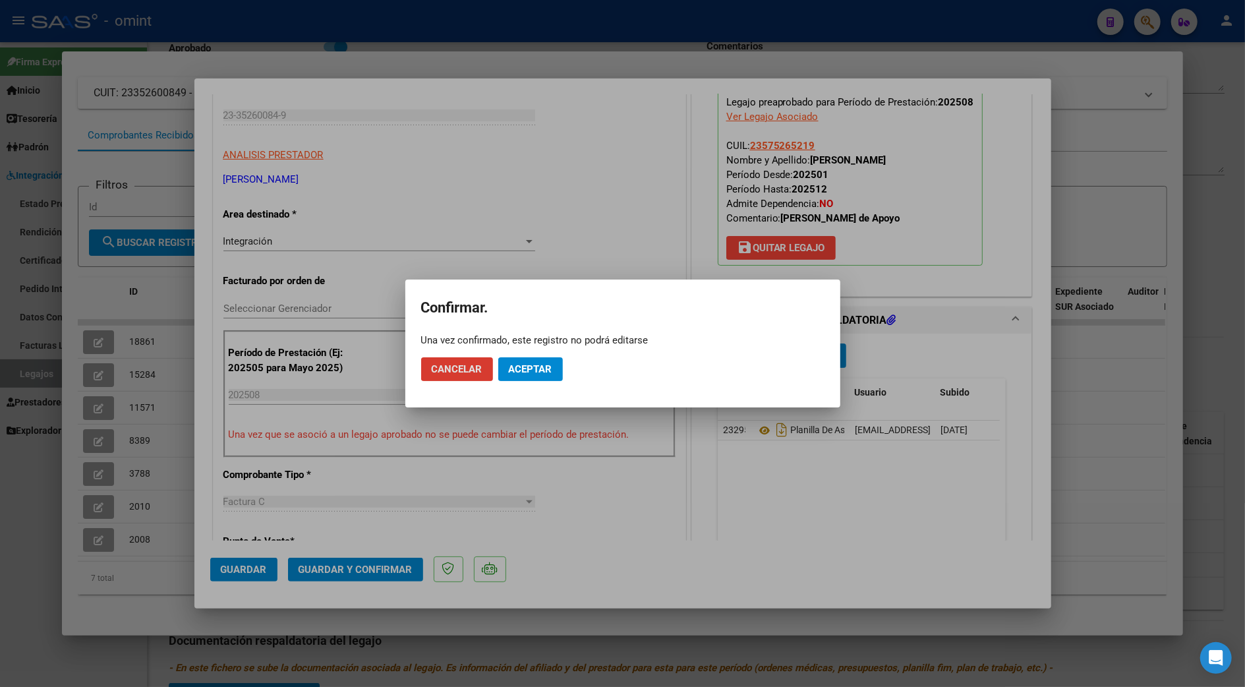
click at [515, 367] on span "Aceptar" at bounding box center [531, 369] width 44 height 12
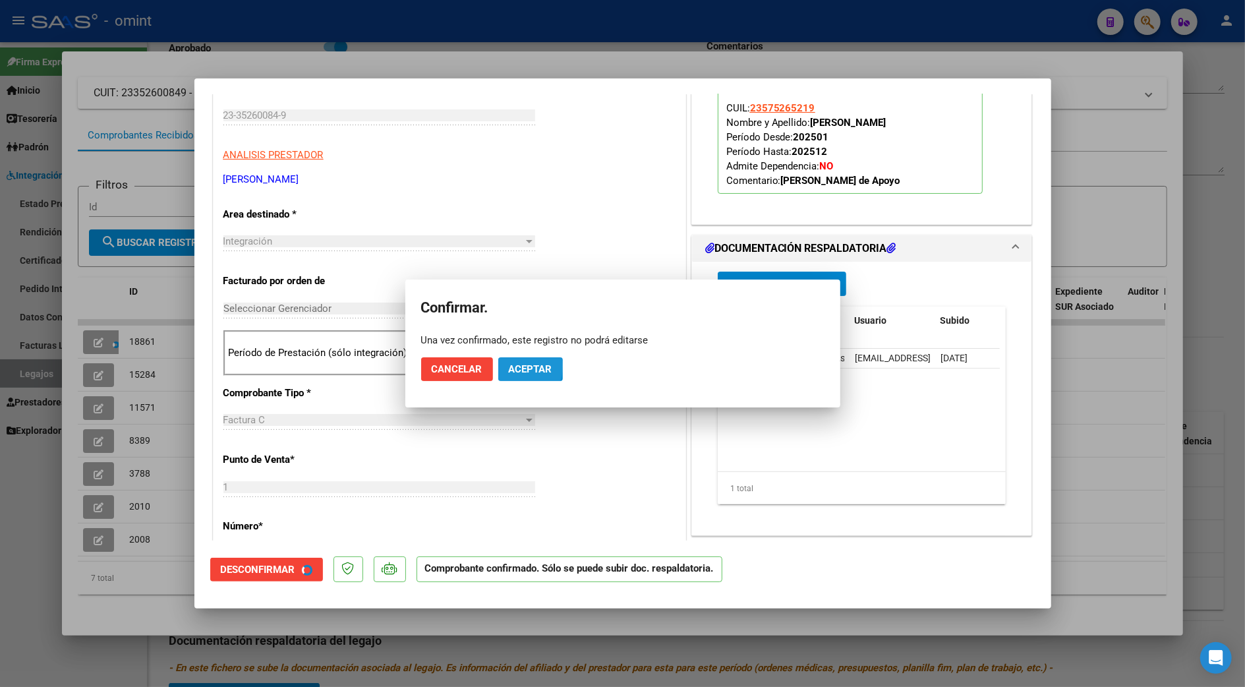
scroll to position [175, 0]
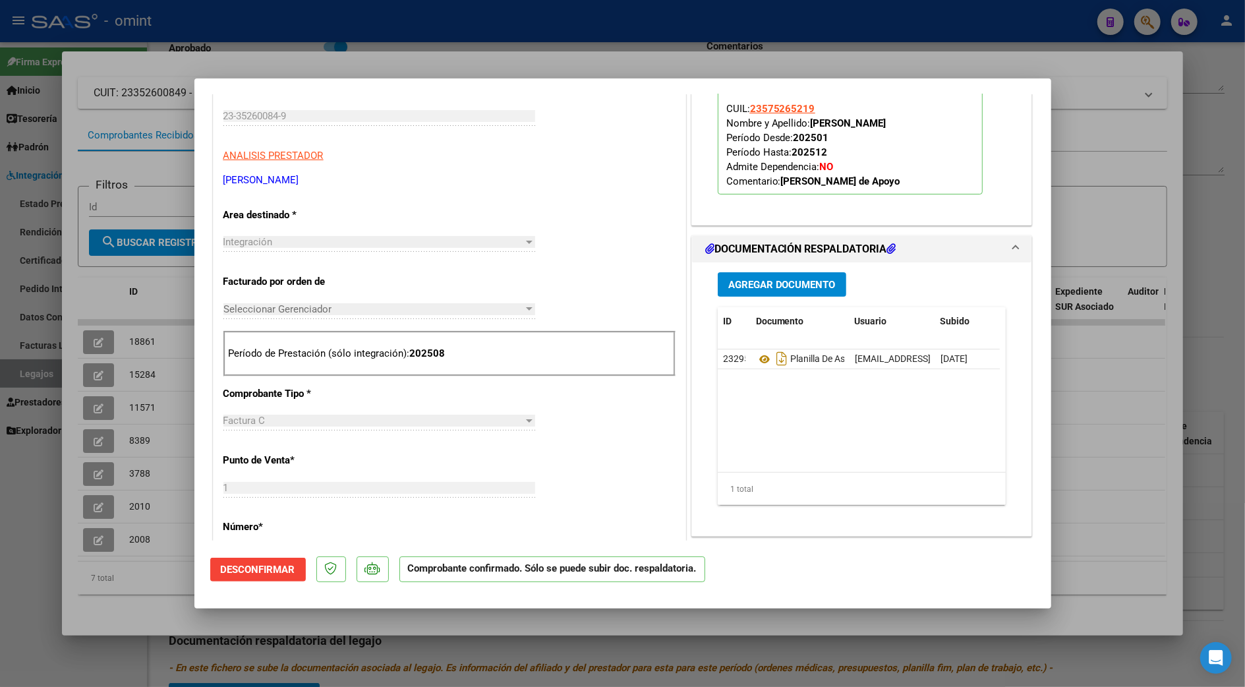
click at [1126, 388] on div at bounding box center [622, 343] width 1245 height 687
type input "$ 0,00"
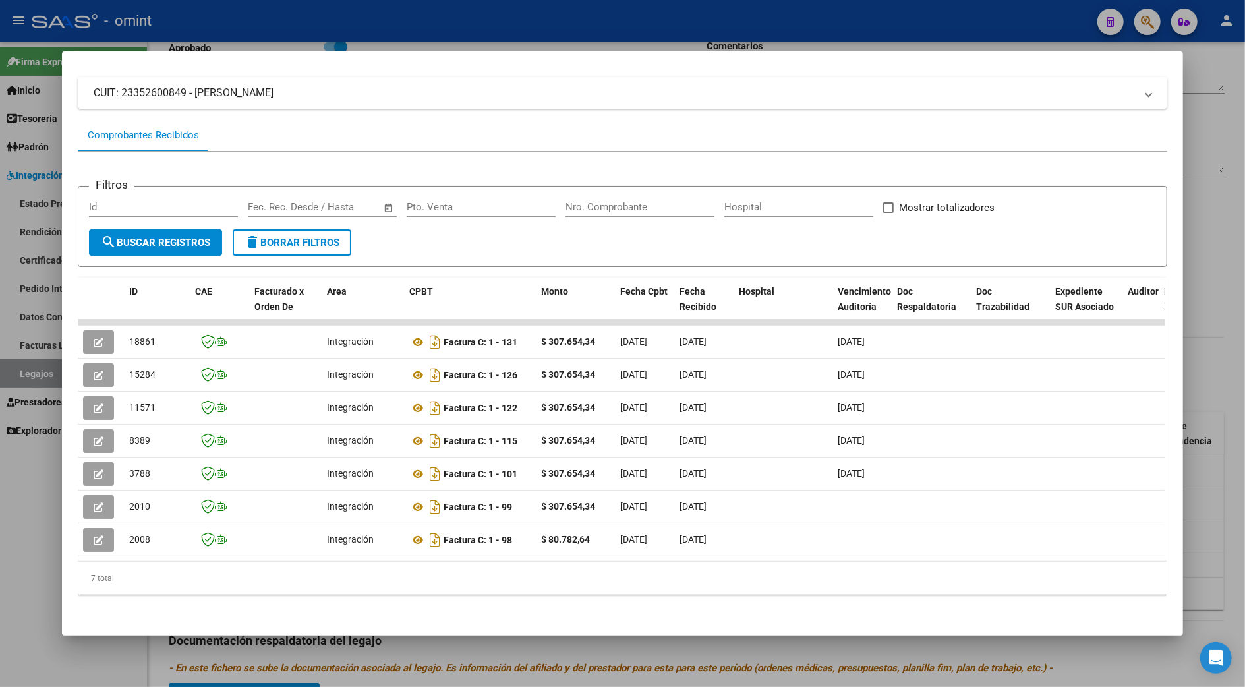
click at [1126, 392] on datatable-body-cell at bounding box center [1141, 408] width 36 height 32
click at [1222, 374] on div at bounding box center [622, 343] width 1245 height 687
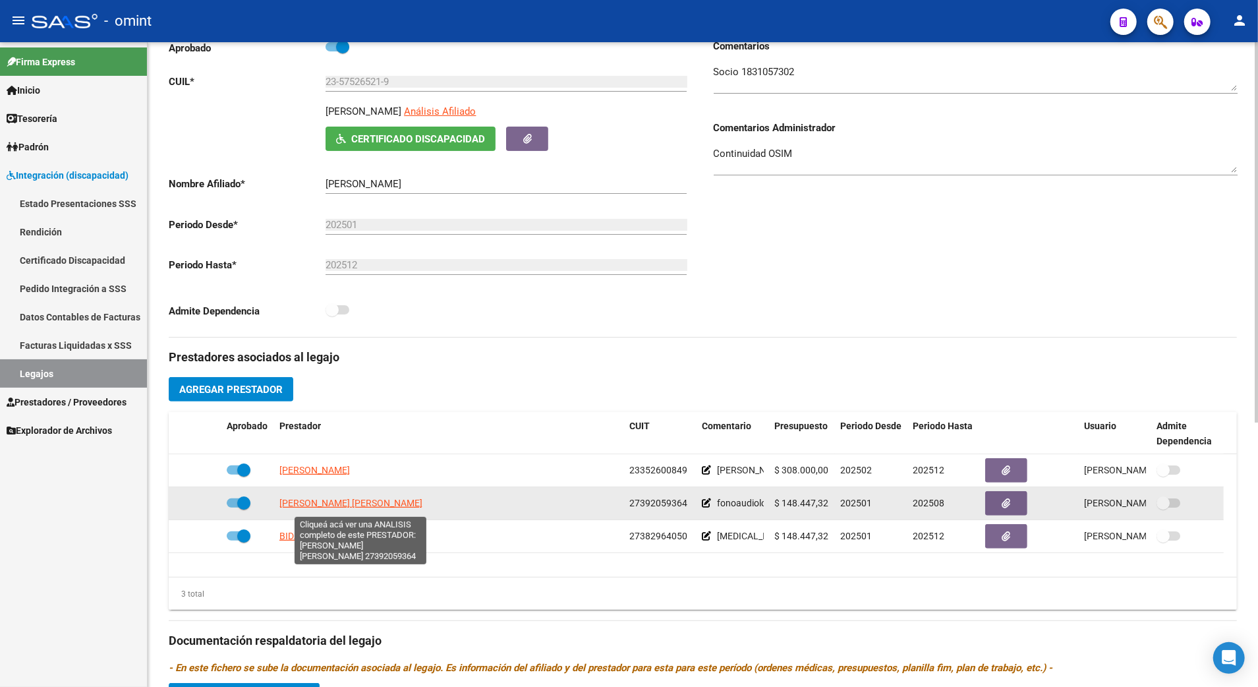
click at [336, 502] on span "SUAREZ ALMONACID NICOLE ANAHI" at bounding box center [351, 503] width 143 height 11
type textarea "27392059364"
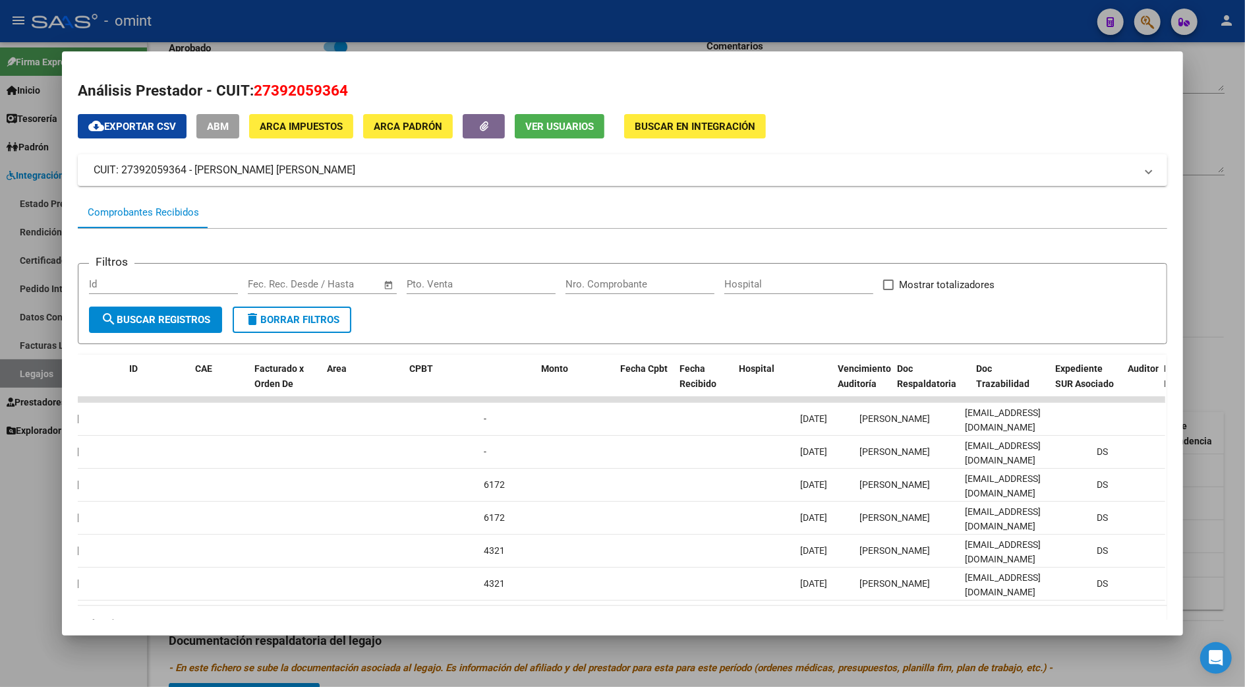
scroll to position [0, 0]
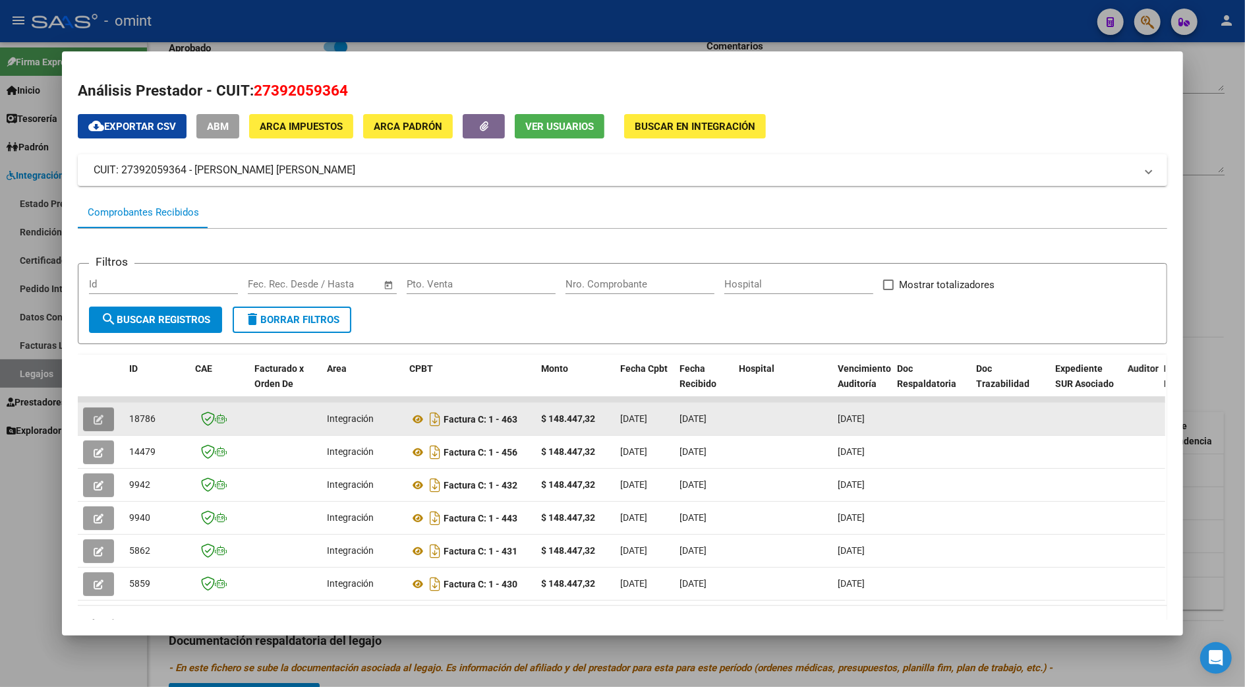
click at [99, 415] on button "button" at bounding box center [98, 419] width 31 height 24
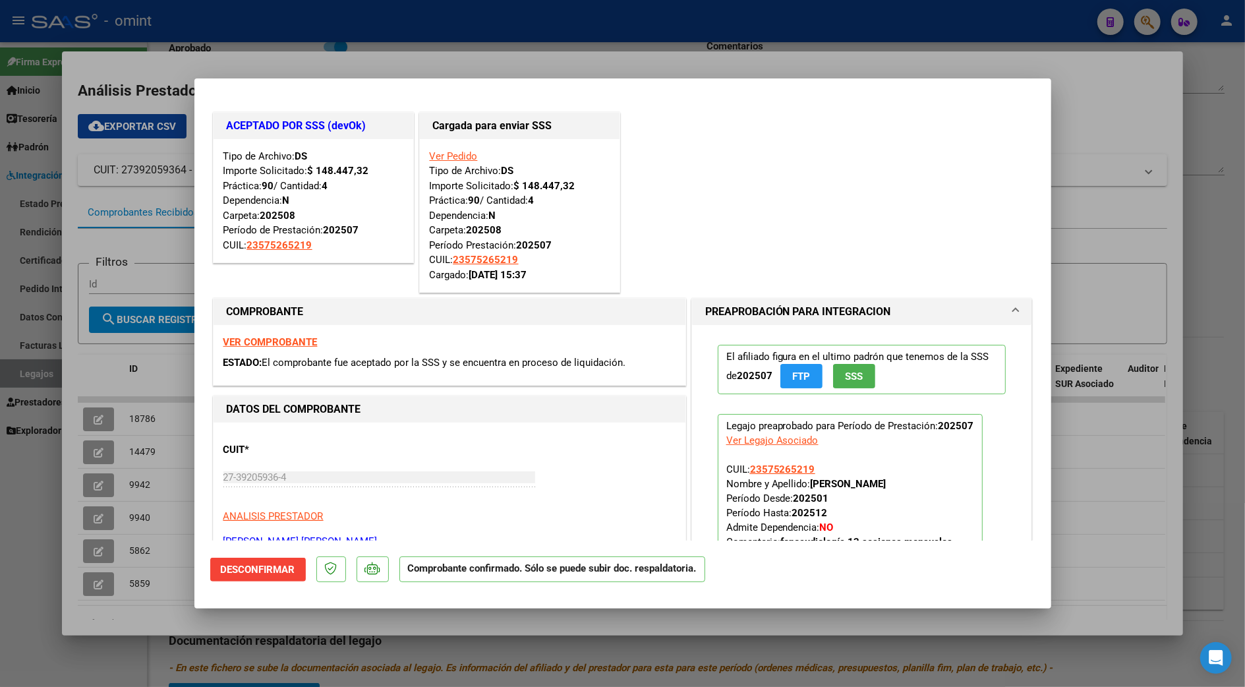
click at [1206, 222] on div at bounding box center [622, 343] width 1245 height 687
type input "$ 0,00"
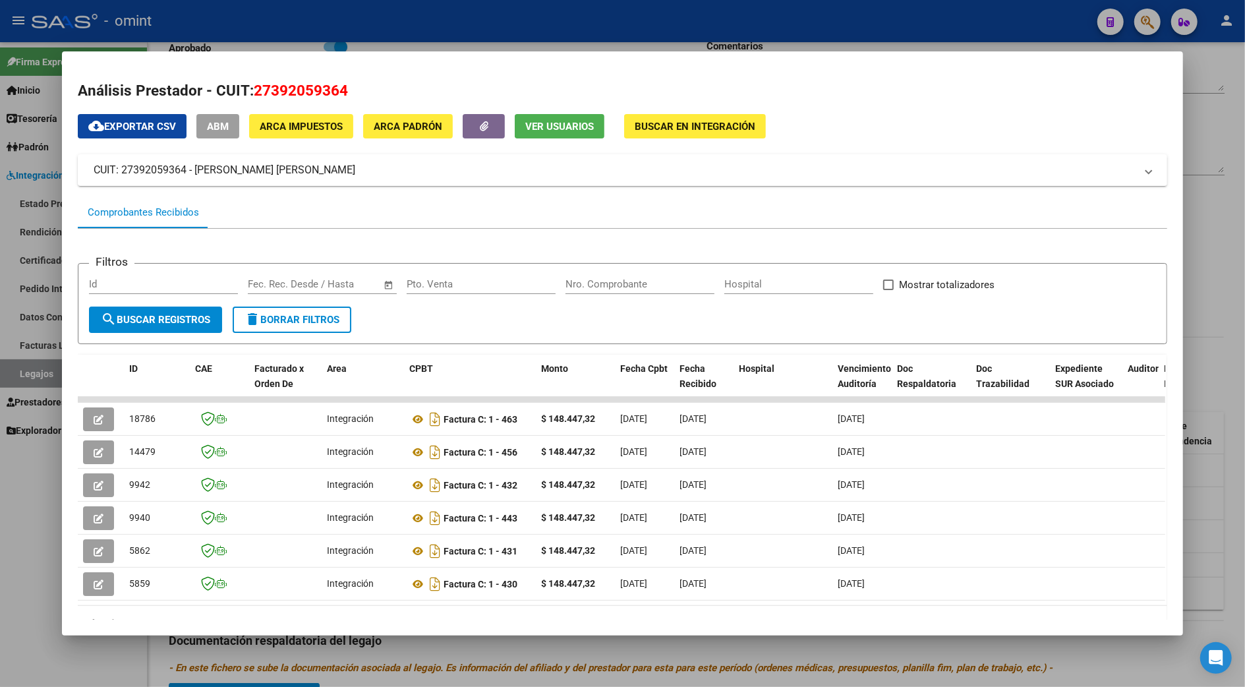
click at [1222, 141] on div at bounding box center [622, 343] width 1245 height 687
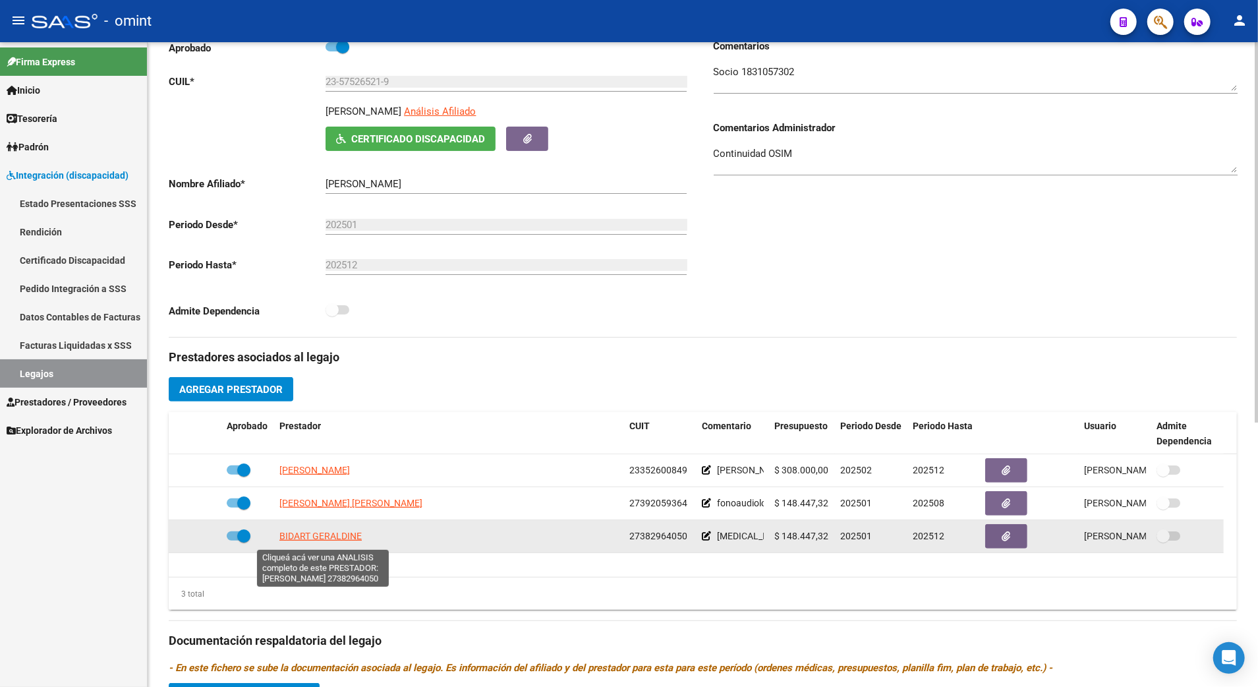
click at [323, 537] on span "BIDART GERALDINE" at bounding box center [321, 536] width 82 height 11
type textarea "27382964050"
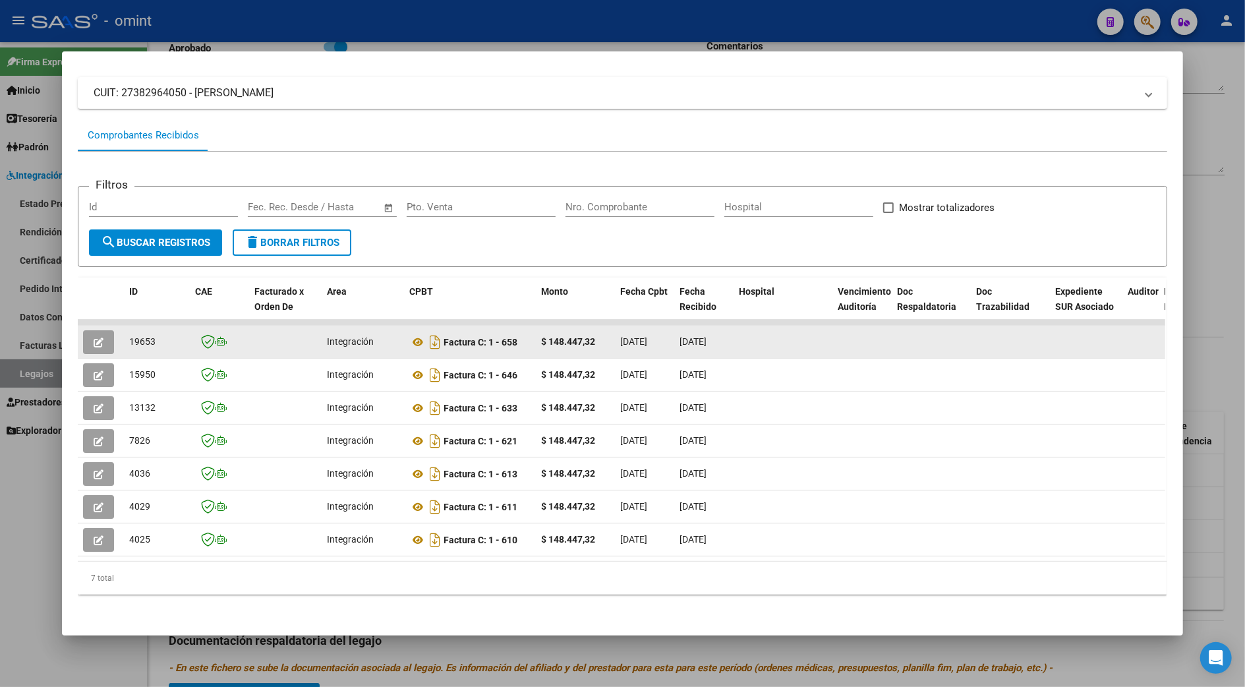
click at [87, 330] on button "button" at bounding box center [98, 342] width 31 height 24
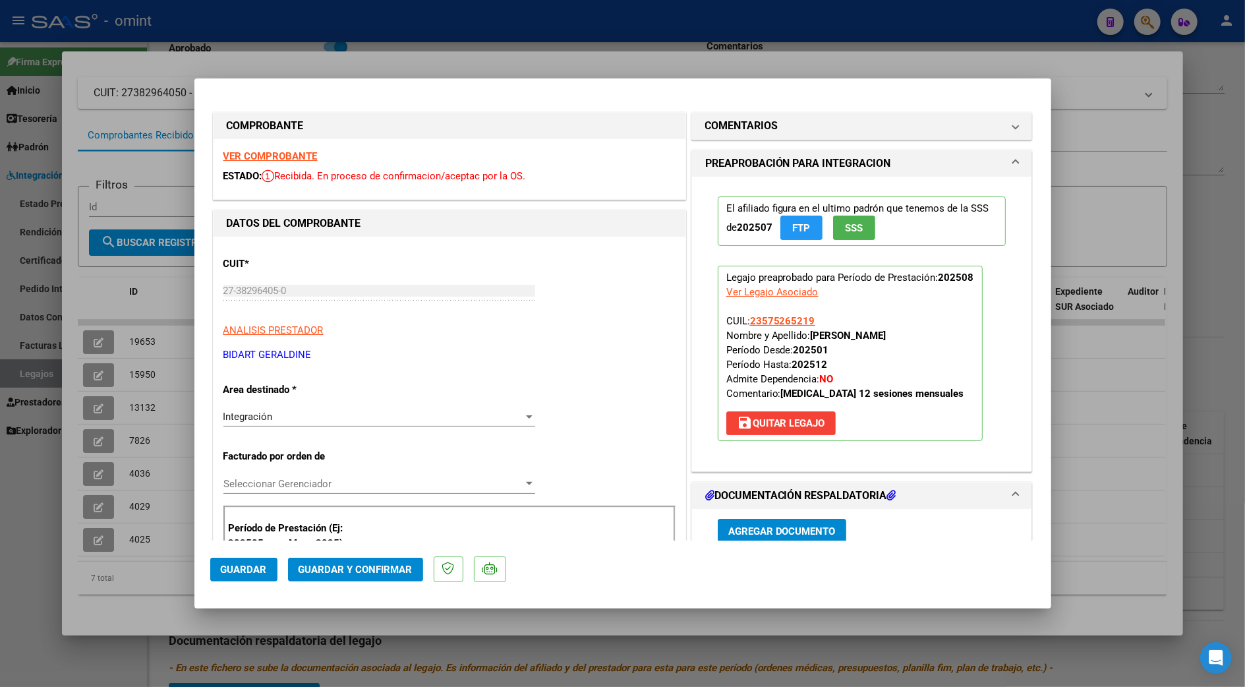
click at [298, 152] on strong "VER COMPROBANTE" at bounding box center [270, 156] width 94 height 12
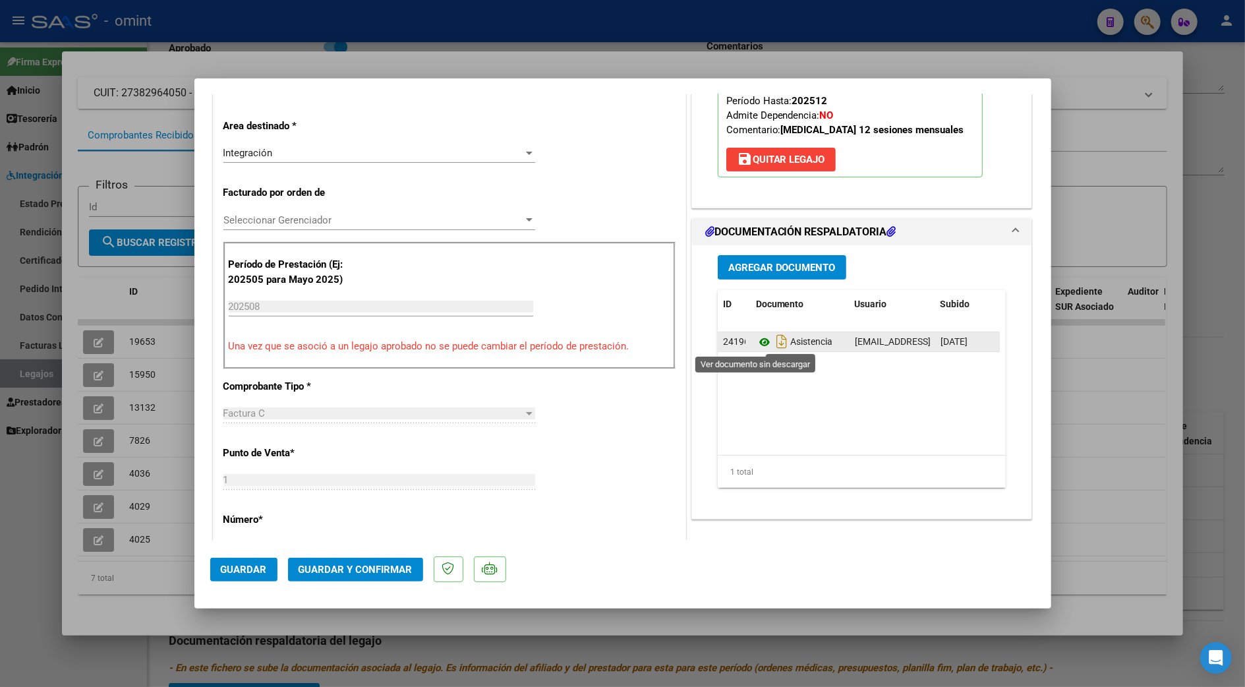
click at [758, 343] on icon at bounding box center [764, 342] width 17 height 16
click at [333, 567] on span "Guardar y Confirmar" at bounding box center [356, 570] width 114 height 12
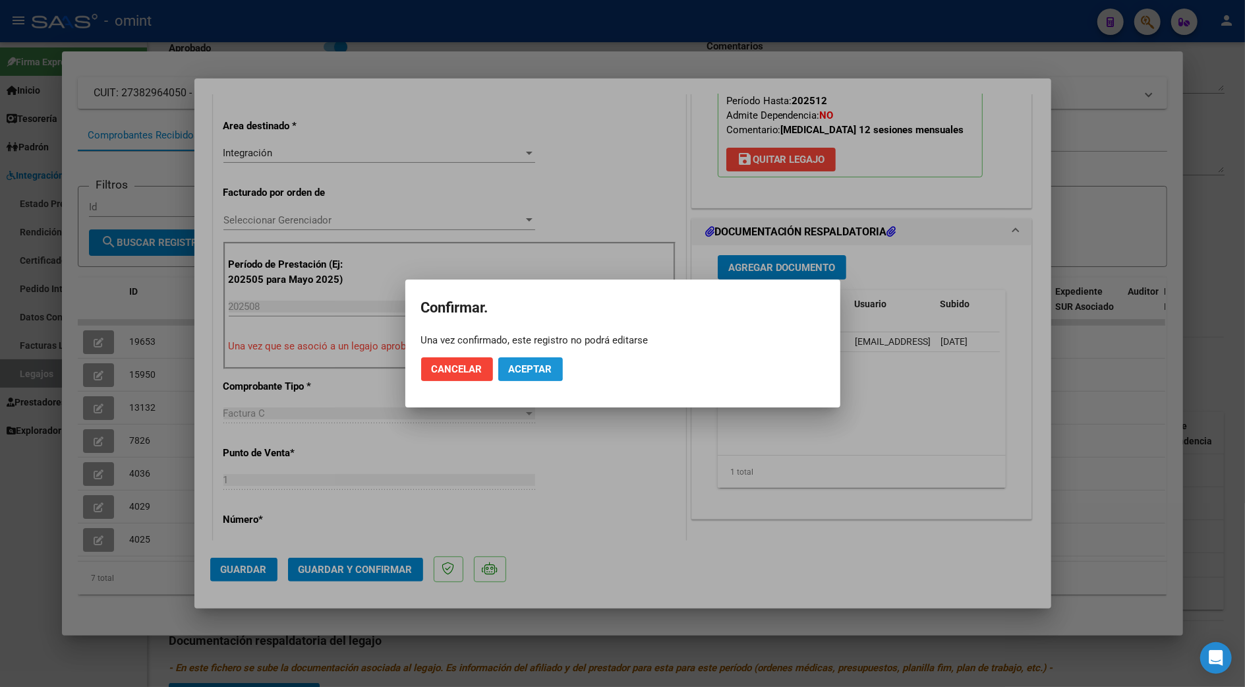
click at [527, 357] on button "Aceptar" at bounding box center [530, 369] width 65 height 24
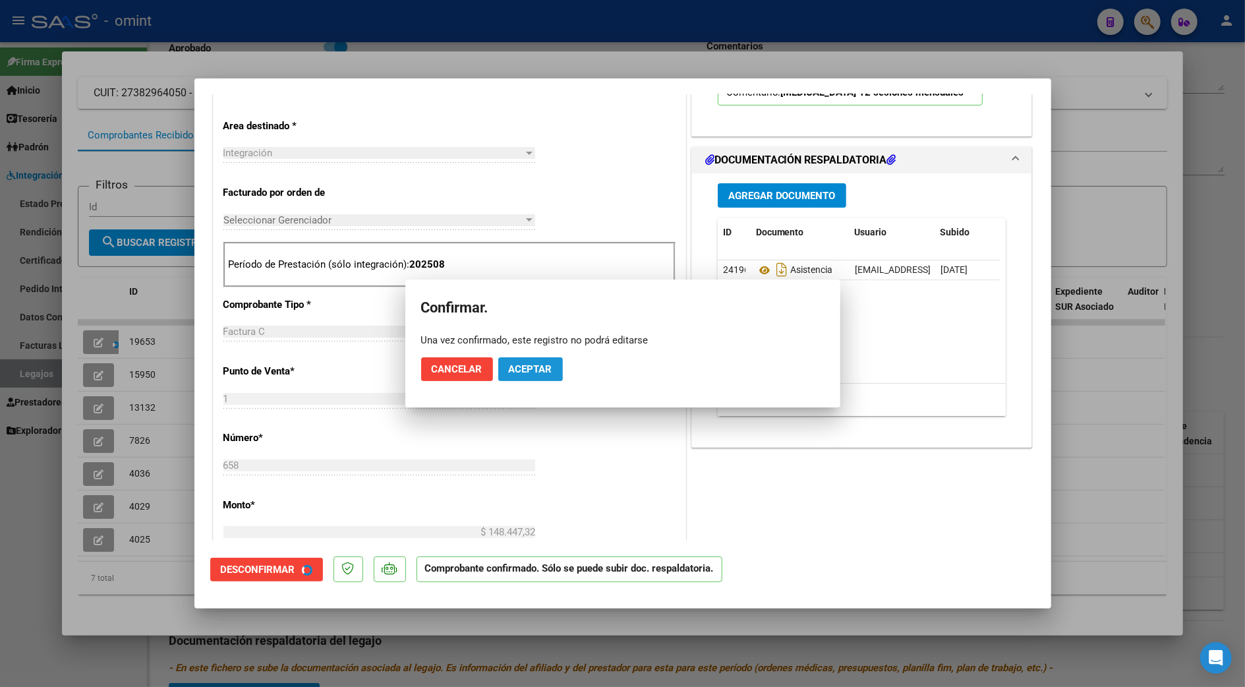
scroll to position [262, 0]
